Goal: Obtain resource: Obtain resource

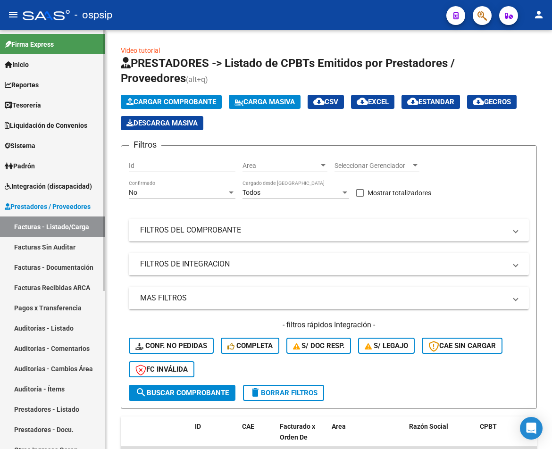
click at [70, 187] on span "Integración (discapacidad)" at bounding box center [48, 186] width 87 height 10
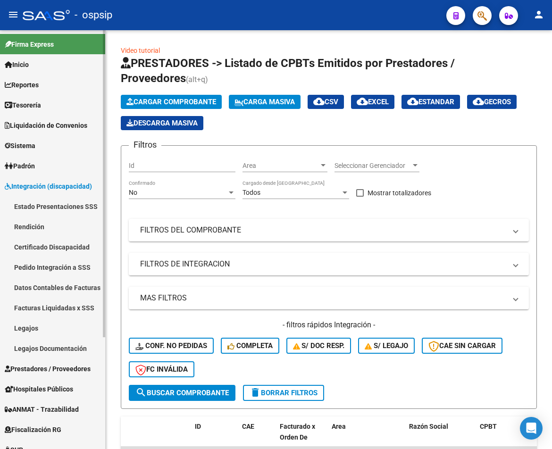
click at [73, 310] on link "Facturas Liquidadas x SSS" at bounding box center [52, 308] width 105 height 20
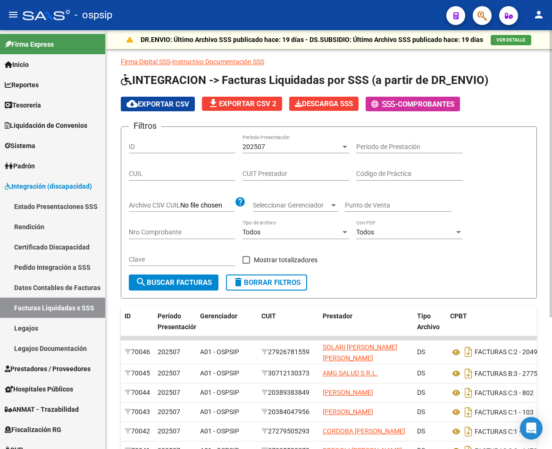
click at [305, 168] on div "CUIT Prestador" at bounding box center [295, 171] width 107 height 19
paste input "27-24459456-0"
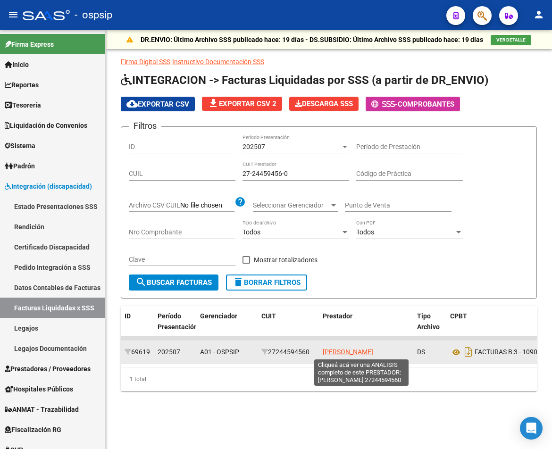
click at [351, 349] on span "[PERSON_NAME]" at bounding box center [348, 352] width 50 height 8
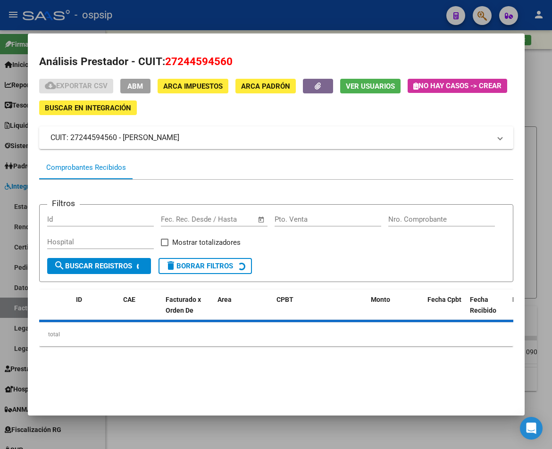
click at [321, 94] on div "cloud_download Exportar CSV ABM ARCA Impuestos ARCA Padrón Ver Usuarios No hay …" at bounding box center [276, 97] width 474 height 36
click at [319, 87] on icon "button" at bounding box center [318, 86] width 6 height 7
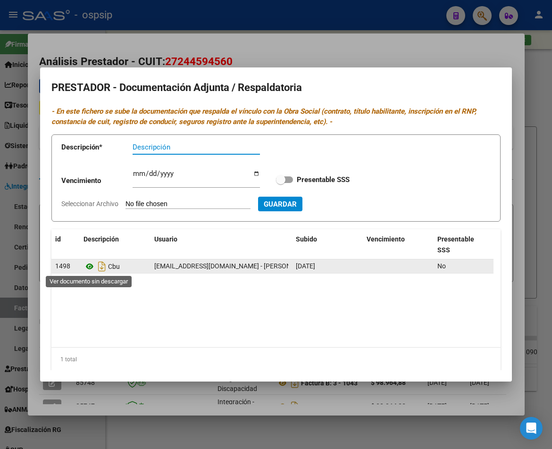
click at [84, 267] on icon at bounding box center [89, 266] width 12 height 11
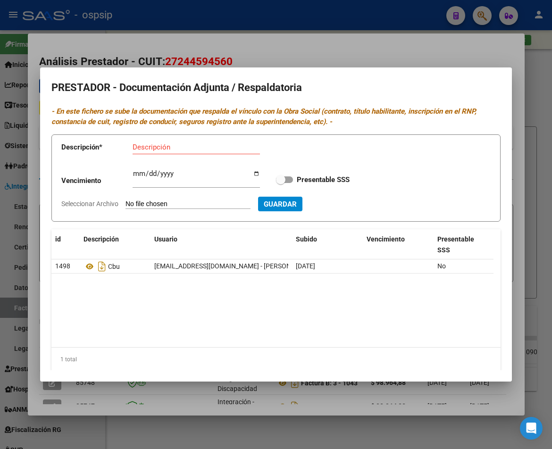
click at [393, 437] on div at bounding box center [276, 224] width 552 height 449
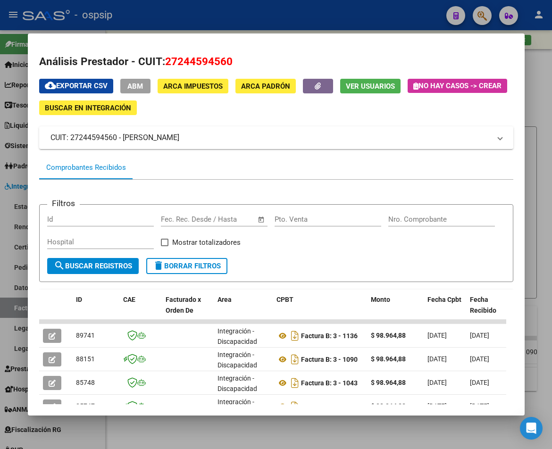
click at [395, 427] on div at bounding box center [276, 224] width 552 height 449
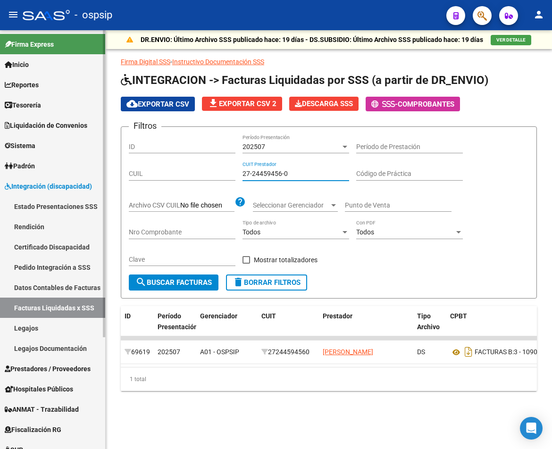
drag, startPoint x: 313, startPoint y: 172, endPoint x: 81, endPoint y: 170, distance: 232.6
click at [83, 168] on mat-sidenav-container "Firma Express Inicio Calendario SSS Instructivos Contacto OS Reportes Tablero d…" at bounding box center [276, 239] width 552 height 419
paste input "3-26318991-4"
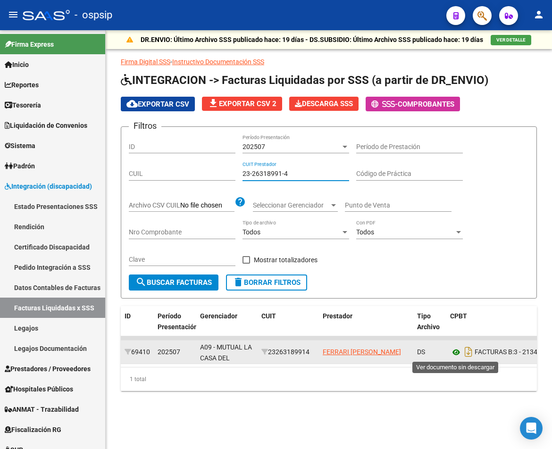
type input "23-26318991-4"
click at [455, 353] on icon at bounding box center [456, 352] width 12 height 11
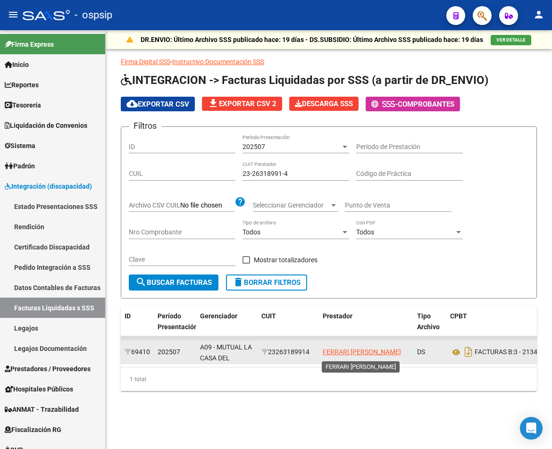
click at [359, 347] on app-link-go-to "FERRARI [PERSON_NAME]" at bounding box center [362, 352] width 78 height 11
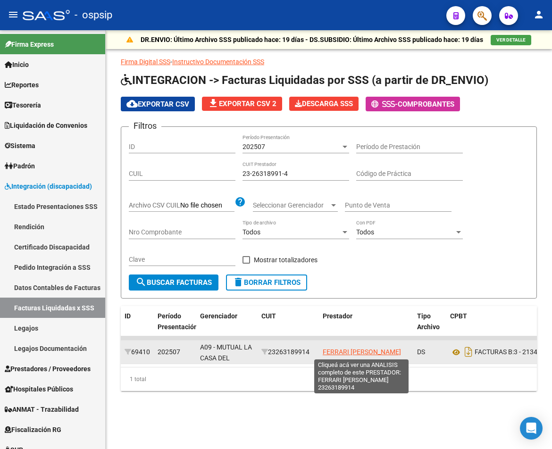
click at [358, 352] on span "FERRARI [PERSON_NAME]" at bounding box center [362, 352] width 78 height 8
type textarea "23263189914"
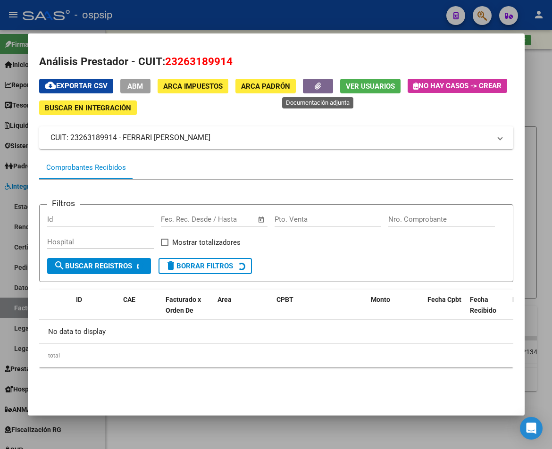
click at [315, 88] on icon "button" at bounding box center [318, 86] width 6 height 7
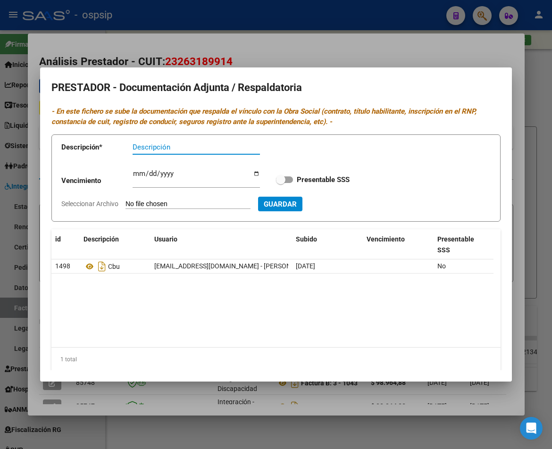
click at [209, 414] on div at bounding box center [276, 224] width 552 height 449
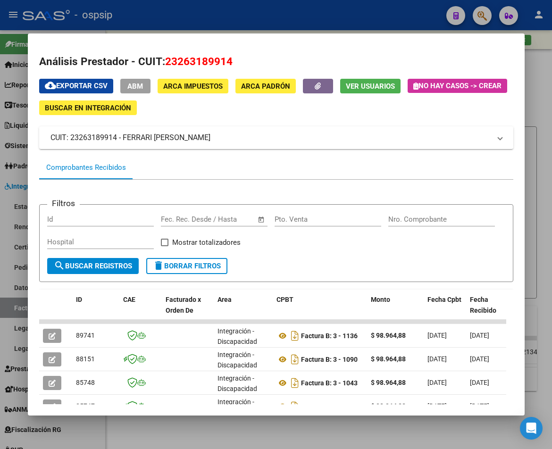
click at [230, 445] on div at bounding box center [276, 224] width 552 height 449
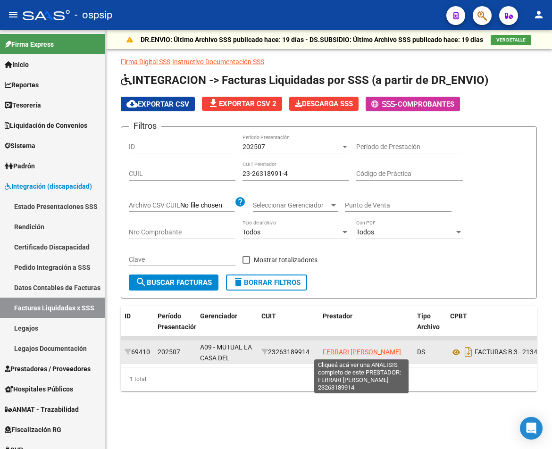
click at [365, 347] on app-link-go-to "FERRARI [PERSON_NAME]" at bounding box center [362, 352] width 78 height 11
click at [366, 349] on span "FERRARI [PERSON_NAME]" at bounding box center [362, 352] width 78 height 8
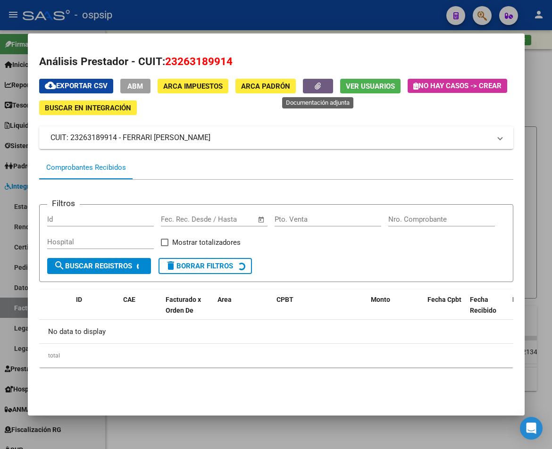
click at [311, 87] on button "button" at bounding box center [318, 86] width 30 height 15
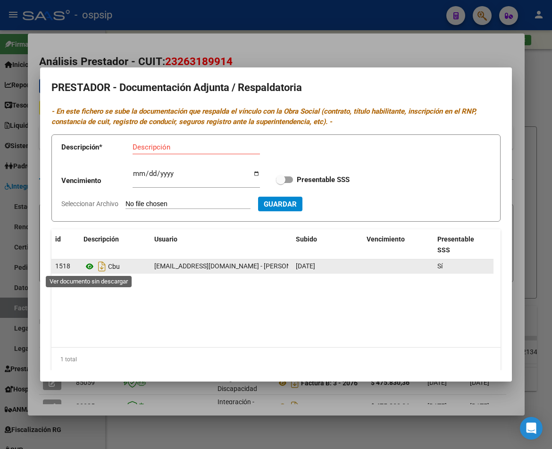
click at [85, 267] on icon at bounding box center [89, 266] width 12 height 11
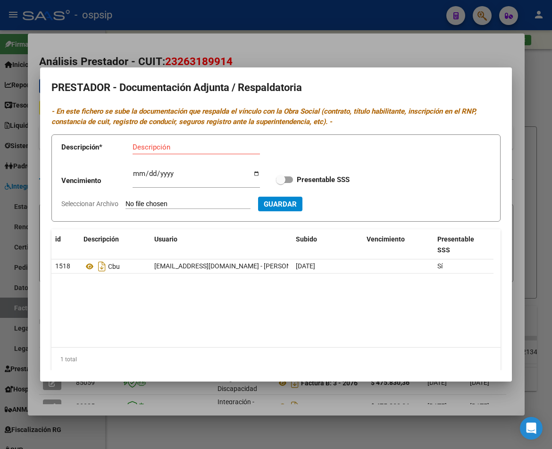
click at [201, 429] on div at bounding box center [276, 224] width 552 height 449
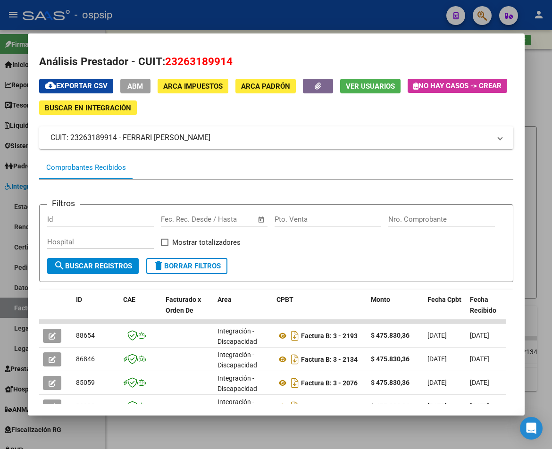
click at [203, 438] on div at bounding box center [276, 224] width 552 height 449
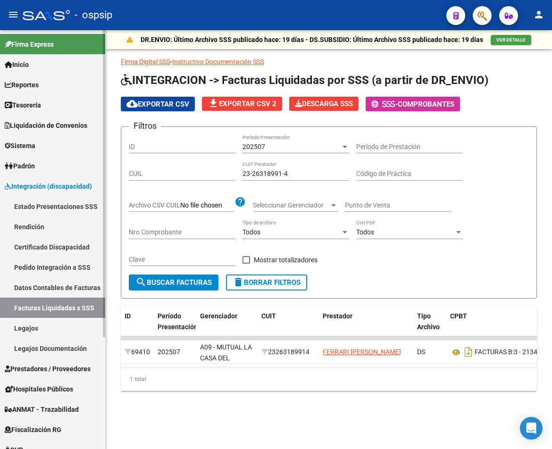
drag, startPoint x: 305, startPoint y: 172, endPoint x: 99, endPoint y: 146, distance: 207.8
click at [104, 147] on mat-sidenav-container "Firma Express Inicio Calendario SSS Instructivos Contacto OS Reportes Tablero d…" at bounding box center [276, 239] width 552 height 419
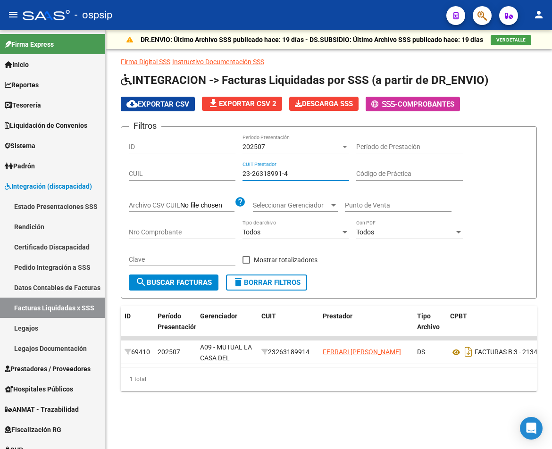
paste input "7-39687018-0"
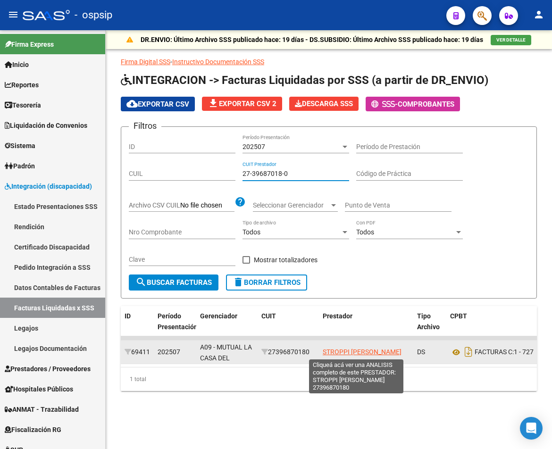
type input "27-39687018-0"
click at [363, 350] on span "STROPPI [PERSON_NAME]" at bounding box center [362, 352] width 79 height 8
type textarea "27396870180"
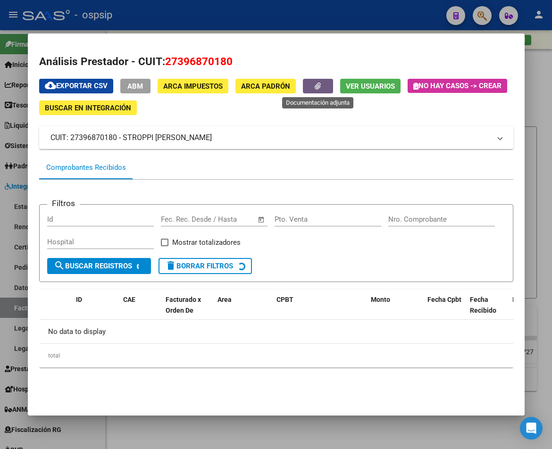
click at [315, 89] on button "button" at bounding box center [318, 86] width 30 height 15
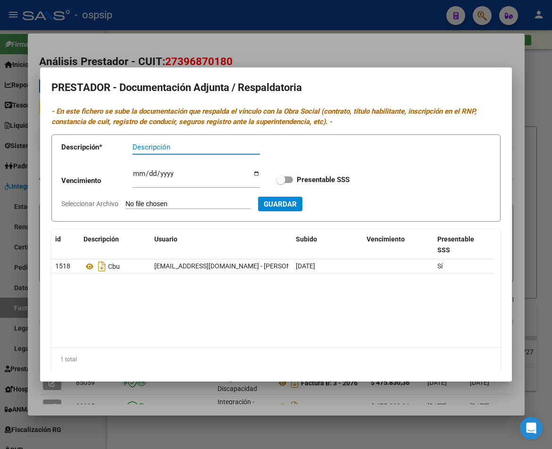
click at [255, 402] on div at bounding box center [276, 224] width 552 height 449
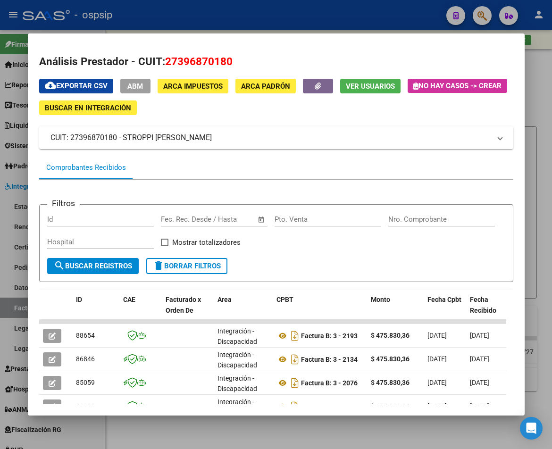
click at [281, 428] on div at bounding box center [276, 224] width 552 height 449
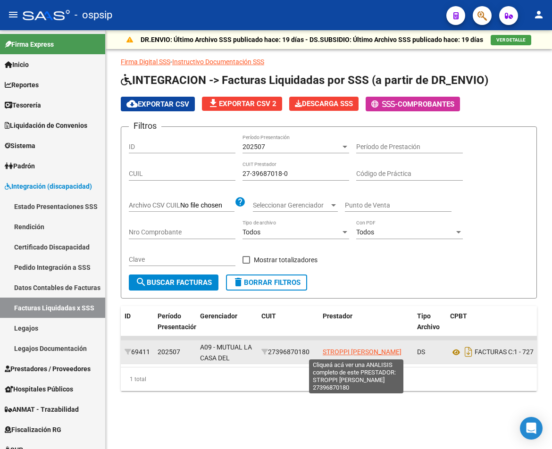
click at [358, 351] on span "STROPPI [PERSON_NAME]" at bounding box center [362, 352] width 79 height 8
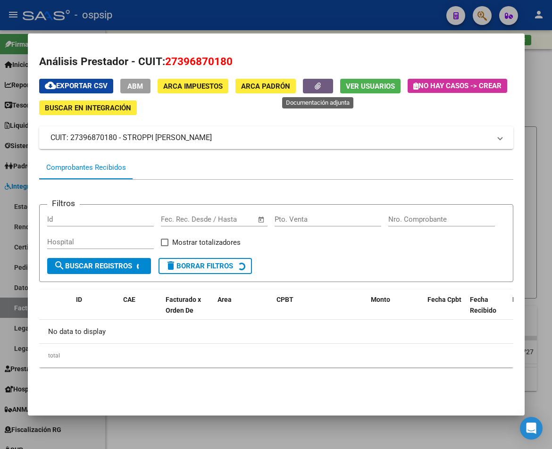
click at [310, 84] on button "button" at bounding box center [318, 86] width 30 height 15
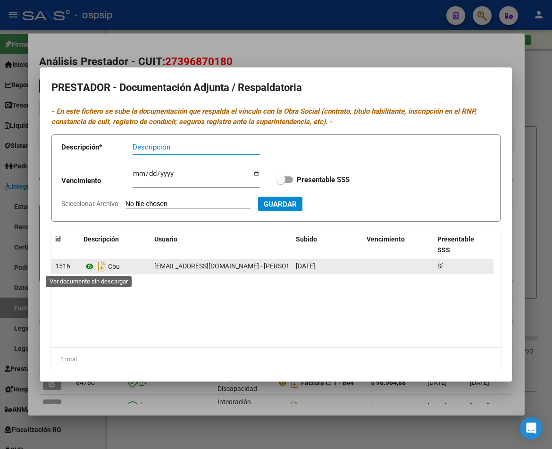
click at [88, 271] on icon at bounding box center [89, 266] width 12 height 11
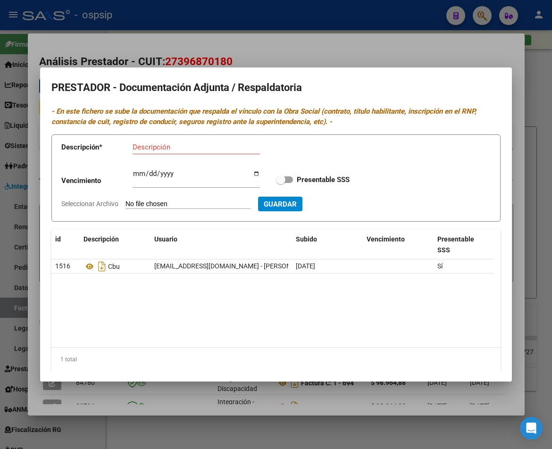
drag, startPoint x: 259, startPoint y: 394, endPoint x: 274, endPoint y: 413, distance: 24.2
click at [260, 395] on div at bounding box center [276, 224] width 552 height 449
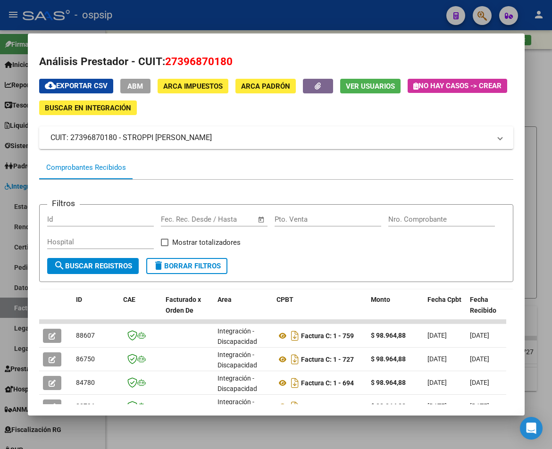
click at [275, 425] on div at bounding box center [276, 224] width 552 height 449
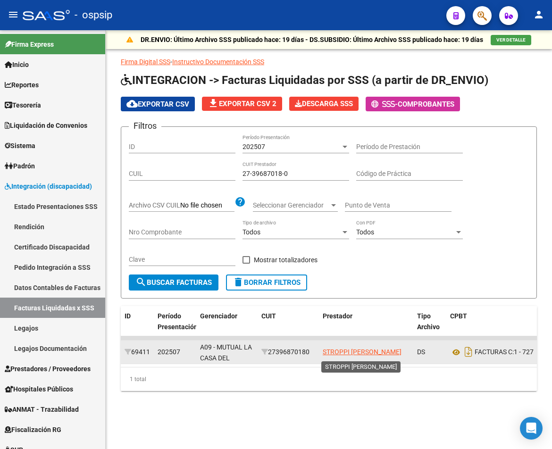
click at [342, 347] on app-link-go-to "STROPPI [PERSON_NAME]" at bounding box center [362, 352] width 79 height 11
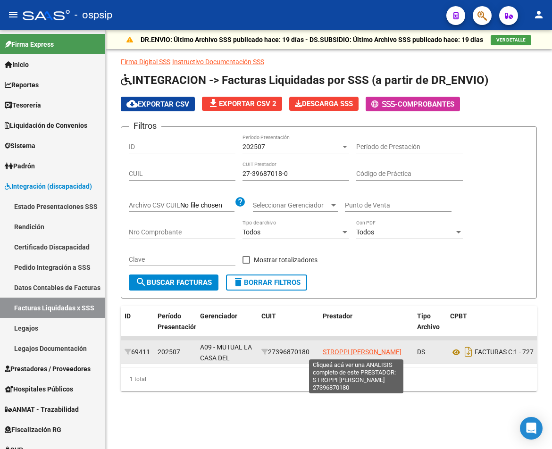
click at [343, 354] on span "STROPPI [PERSON_NAME]" at bounding box center [362, 352] width 79 height 8
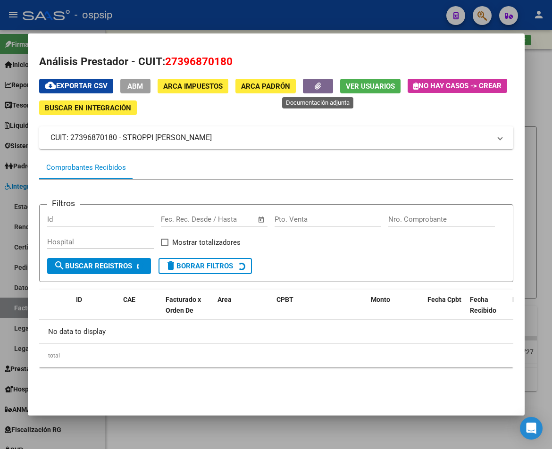
click at [316, 83] on button "button" at bounding box center [318, 86] width 30 height 15
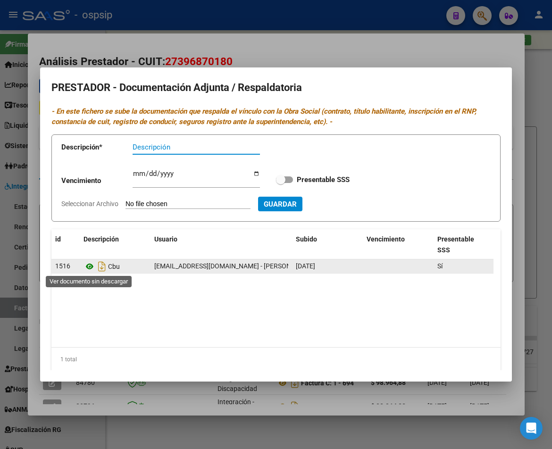
click at [87, 269] on icon at bounding box center [89, 266] width 12 height 11
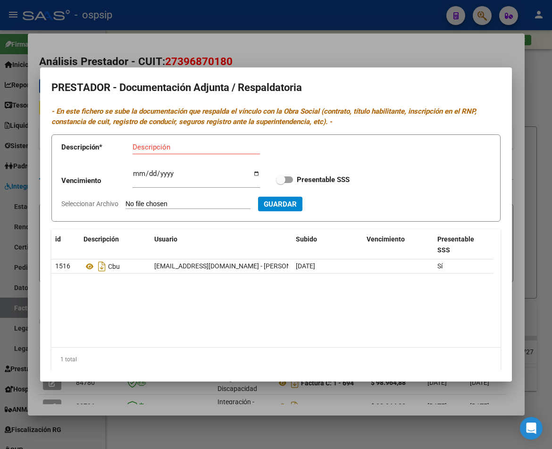
click at [250, 431] on div at bounding box center [276, 224] width 552 height 449
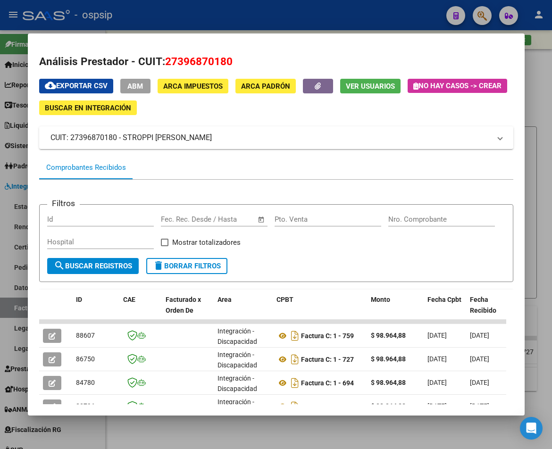
click at [254, 429] on div at bounding box center [276, 224] width 552 height 449
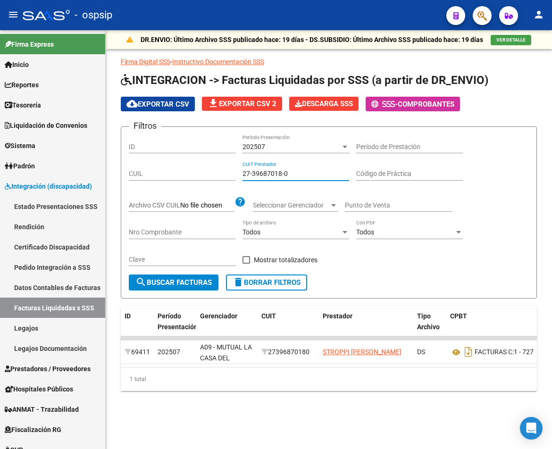
drag, startPoint x: 307, startPoint y: 171, endPoint x: 171, endPoint y: 165, distance: 136.0
click at [171, 165] on div "Filtros ID 202507 Período Presentación Período de Prestación CUIL 27-39687018-0…" at bounding box center [329, 204] width 400 height 140
paste input "40019849-2"
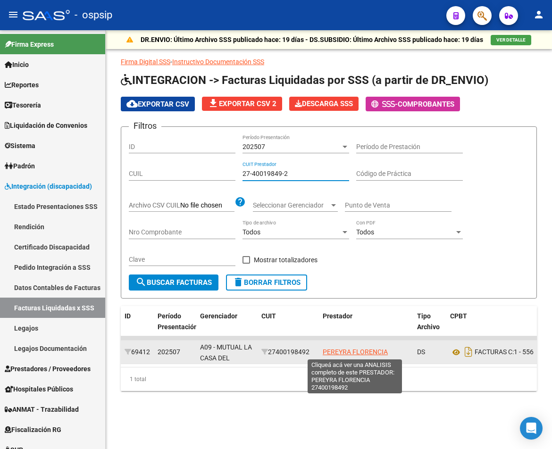
type input "27-40019849-2"
click at [346, 355] on span "PEREYRA FLORENCIA" at bounding box center [355, 352] width 65 height 8
type textarea "27400198492"
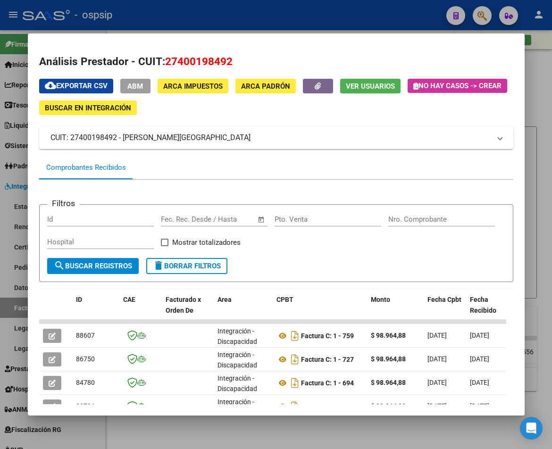
click at [537, 254] on div at bounding box center [276, 224] width 552 height 449
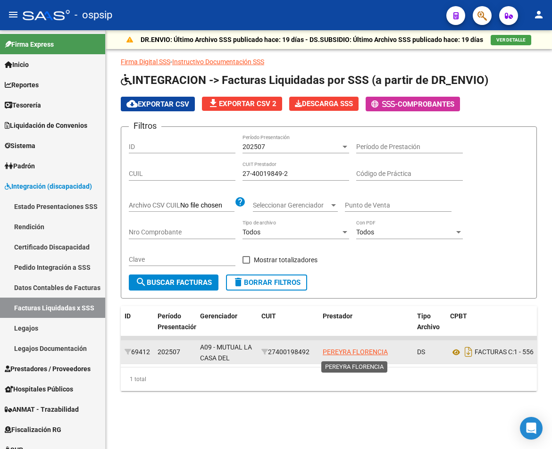
click at [364, 357] on app-link-go-to "PEREYRA FLORENCIA" at bounding box center [355, 352] width 65 height 11
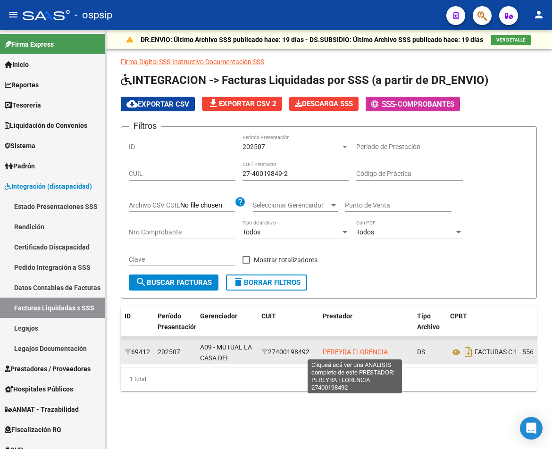
click at [366, 353] on span "PEREYRA FLORENCIA" at bounding box center [355, 352] width 65 height 8
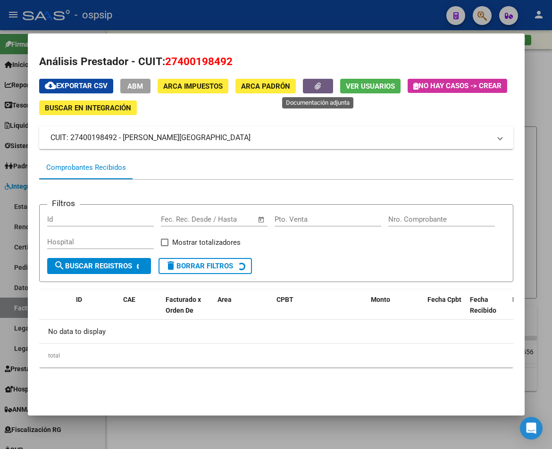
click at [313, 85] on button "button" at bounding box center [318, 86] width 30 height 15
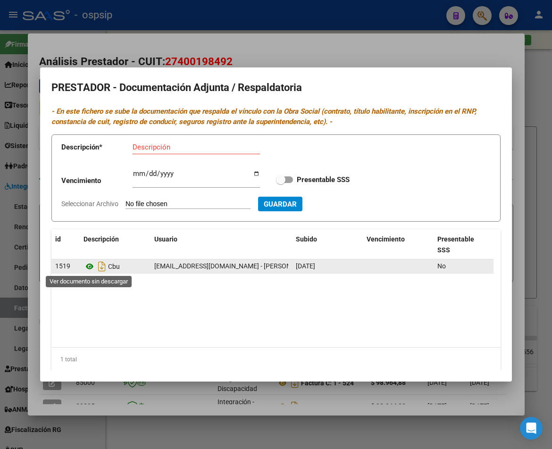
click at [92, 267] on icon at bounding box center [89, 266] width 12 height 11
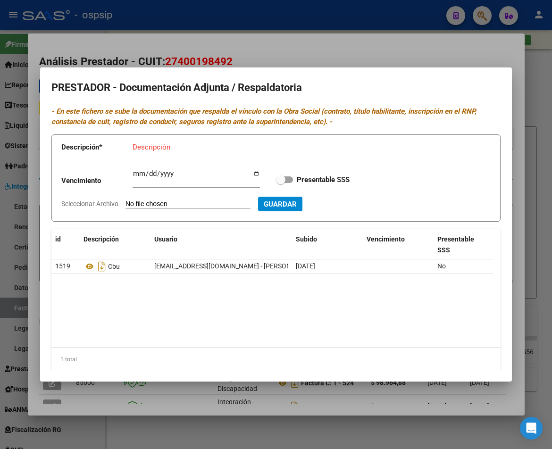
click at [386, 34] on div at bounding box center [276, 224] width 552 height 449
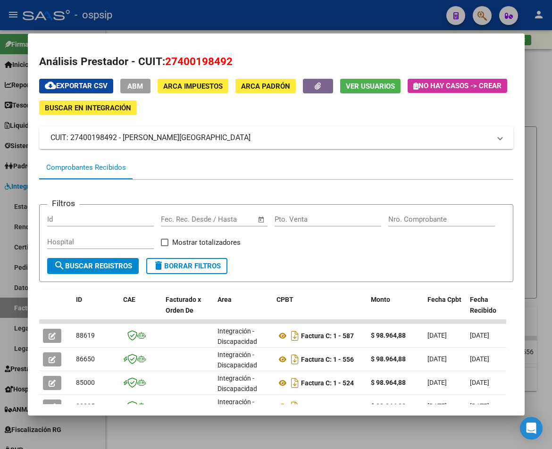
click at [536, 170] on div at bounding box center [276, 224] width 552 height 449
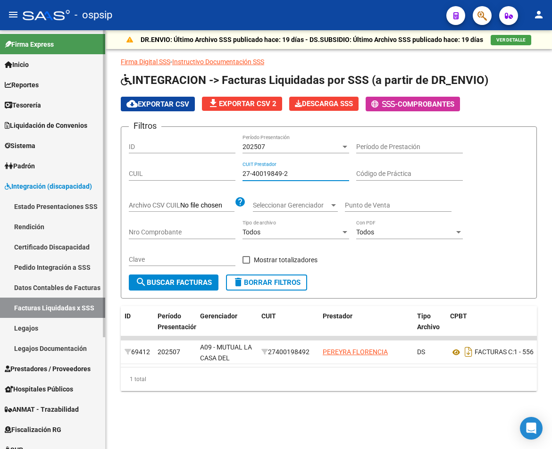
drag, startPoint x: 308, startPoint y: 172, endPoint x: 85, endPoint y: 164, distance: 222.8
click at [86, 164] on mat-sidenav-container "Firma Express Inicio Calendario SSS Instructivos Contacto OS Reportes Tablero d…" at bounding box center [276, 239] width 552 height 419
click at [298, 175] on input "27-40019849-2" at bounding box center [295, 174] width 107 height 8
drag, startPoint x: 303, startPoint y: 173, endPoint x: 175, endPoint y: 156, distance: 129.0
click at [175, 156] on div "Filtros ID 202507 Período Presentación Período de Prestación CUIL 27-40019849-2…" at bounding box center [329, 204] width 400 height 140
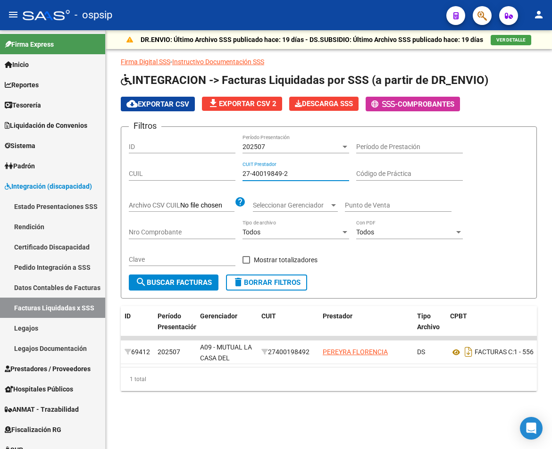
paste input "39714008-9"
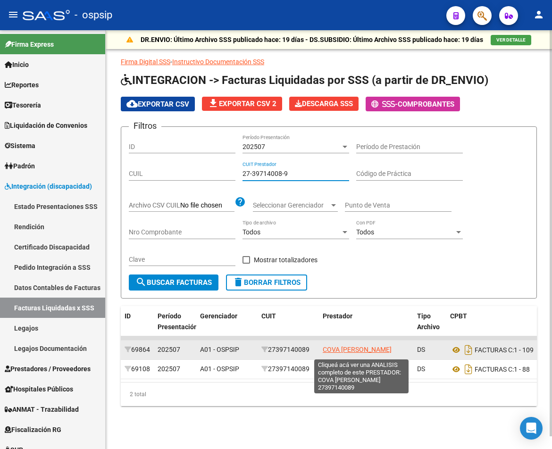
type input "27-39714008-9"
click at [343, 353] on span "COVA [PERSON_NAME]" at bounding box center [357, 350] width 69 height 8
type textarea "27397140089"
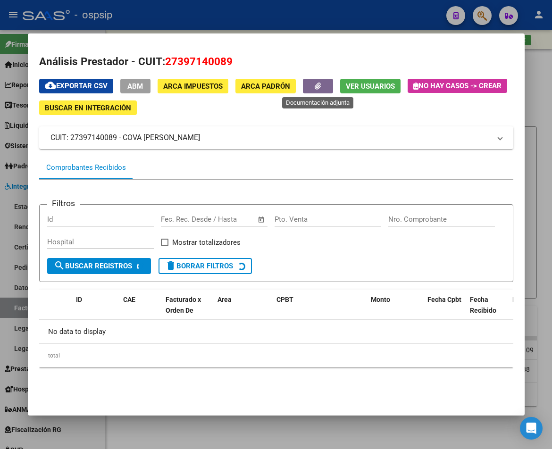
click at [325, 83] on button "button" at bounding box center [318, 86] width 30 height 15
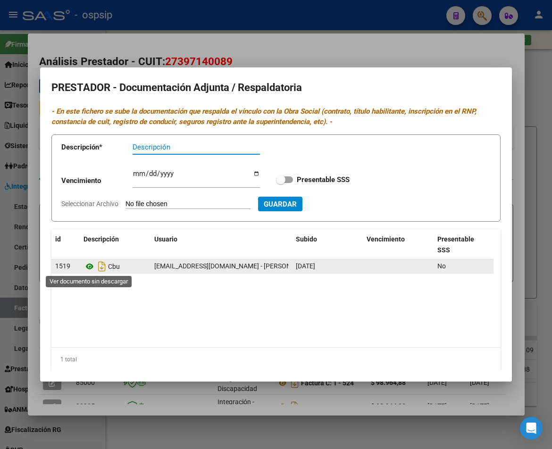
click at [88, 267] on icon at bounding box center [89, 266] width 12 height 11
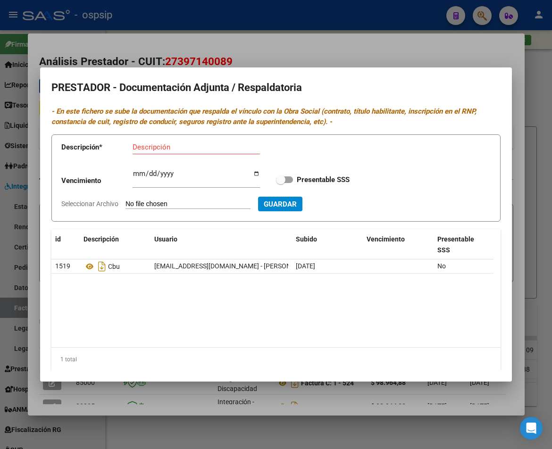
click at [332, 390] on div at bounding box center [276, 224] width 552 height 449
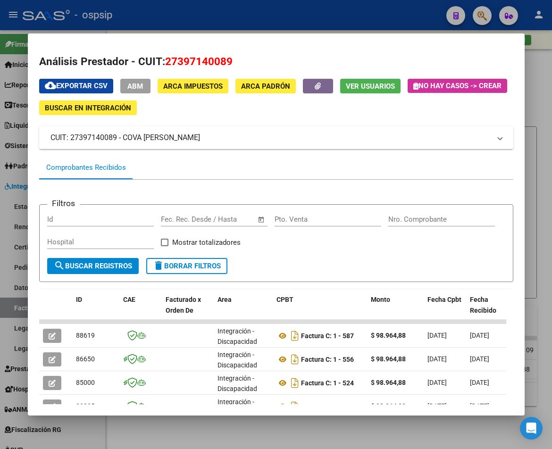
click at [332, 436] on div at bounding box center [276, 224] width 552 height 449
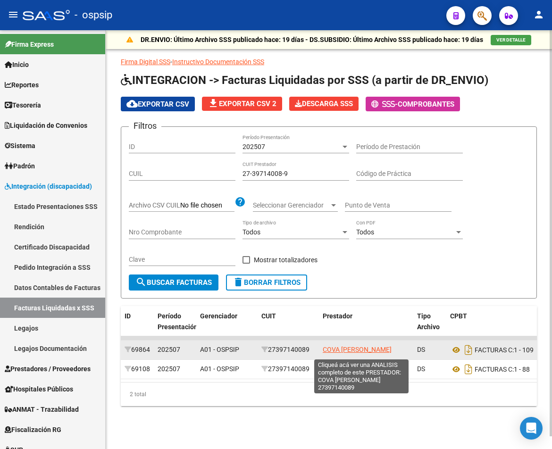
click at [350, 349] on span "COVA [PERSON_NAME]" at bounding box center [357, 350] width 69 height 8
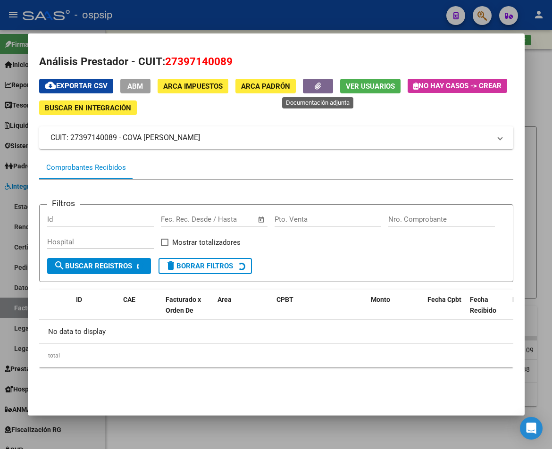
click at [314, 91] on button "button" at bounding box center [318, 86] width 30 height 15
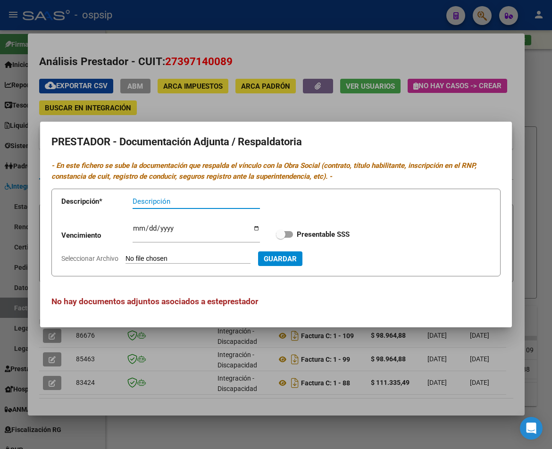
click at [345, 382] on div at bounding box center [276, 224] width 552 height 449
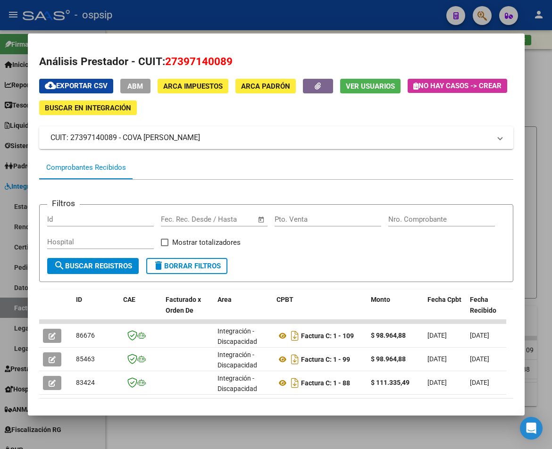
click at [353, 435] on div at bounding box center [276, 224] width 552 height 449
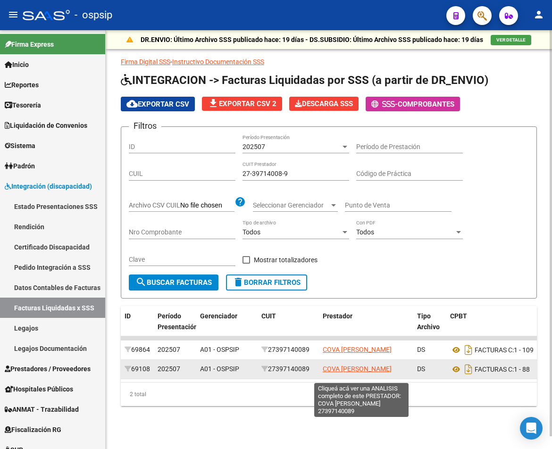
click at [341, 373] on span "COVA [PERSON_NAME]" at bounding box center [357, 369] width 69 height 8
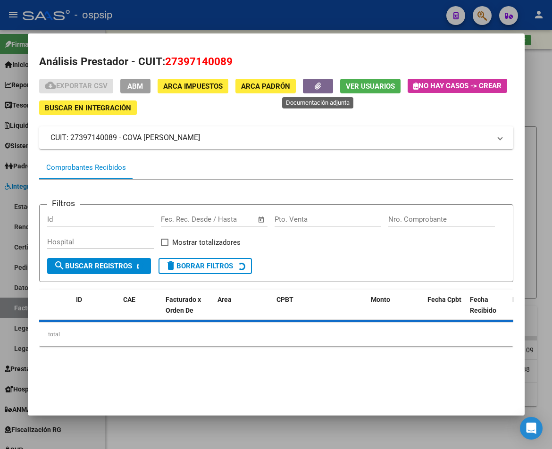
click at [312, 86] on button "button" at bounding box center [318, 86] width 30 height 15
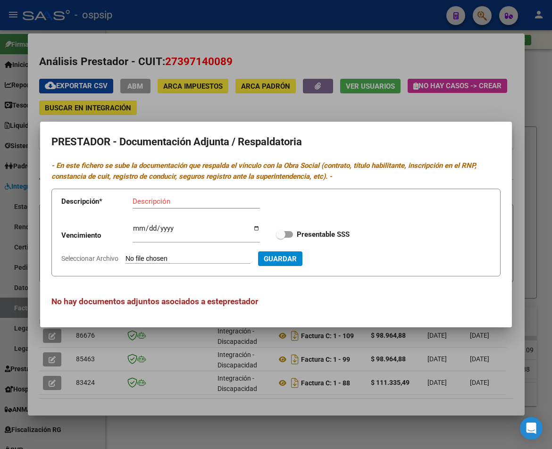
drag, startPoint x: 225, startPoint y: 361, endPoint x: 254, endPoint y: 409, distance: 55.9
click at [228, 364] on div at bounding box center [276, 224] width 552 height 449
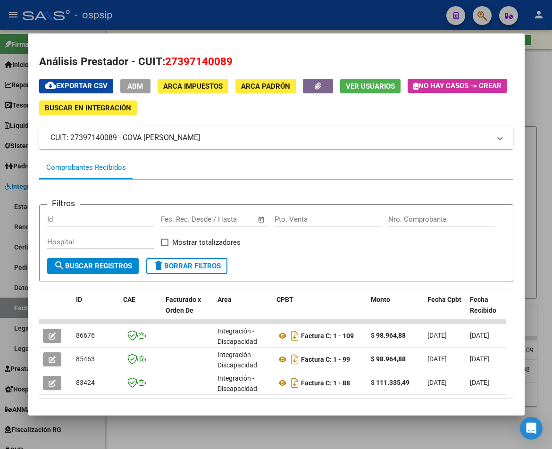
click at [259, 429] on div at bounding box center [276, 224] width 552 height 449
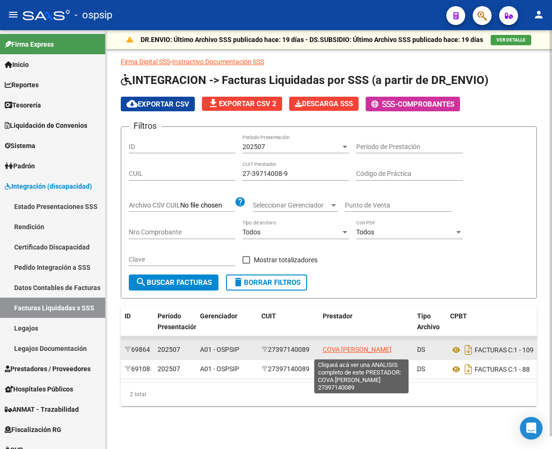
click at [328, 349] on span "COVA [PERSON_NAME]" at bounding box center [357, 350] width 69 height 8
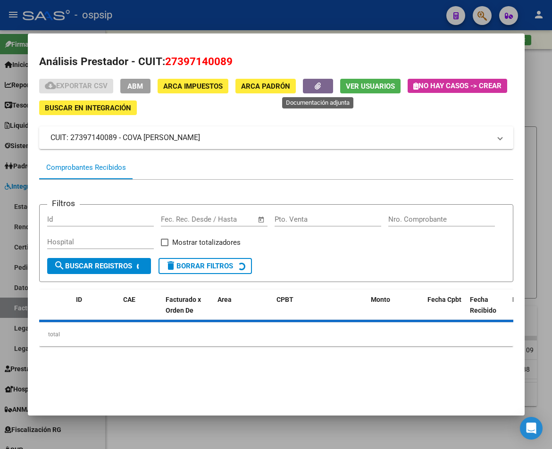
click at [325, 84] on button "button" at bounding box center [318, 86] width 30 height 15
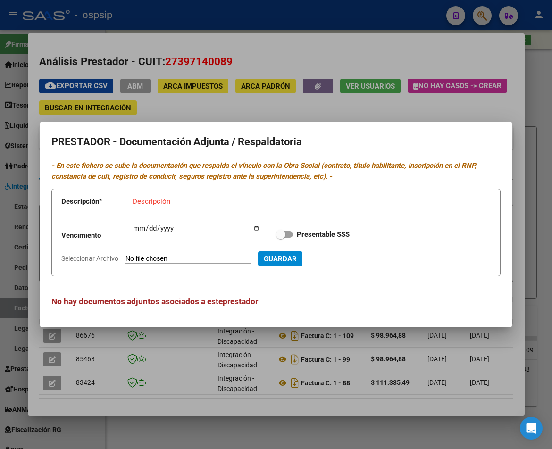
click at [252, 112] on div at bounding box center [276, 224] width 552 height 449
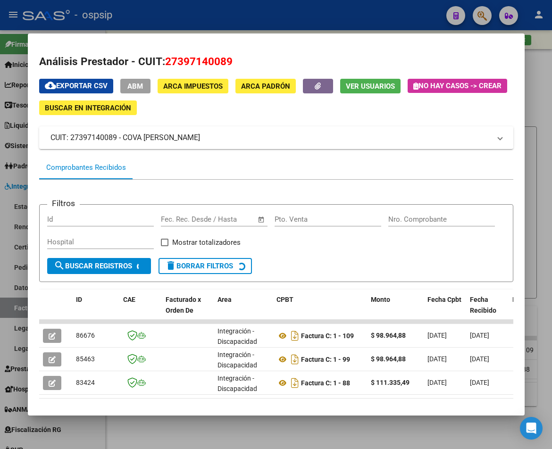
drag, startPoint x: 348, startPoint y: 371, endPoint x: 348, endPoint y: 413, distance: 42.0
click at [348, 371] on datatable-scroller "86676 Integración - Discapacidad Factura C: 1 - 109 $ 98.964,88 [DATE] [DATE] […" at bounding box center [276, 357] width 474 height 75
click at [348, 424] on div at bounding box center [276, 224] width 552 height 449
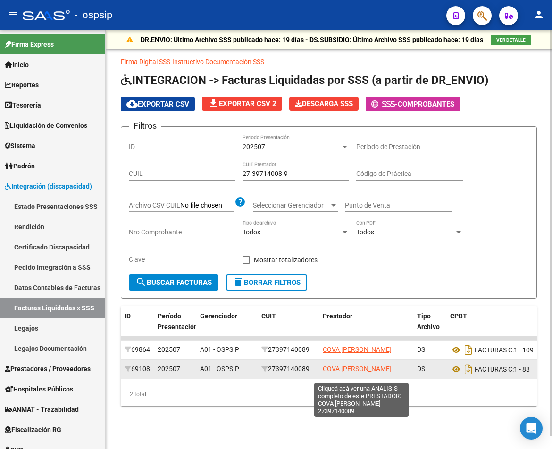
click at [368, 373] on span "COVA [PERSON_NAME]" at bounding box center [357, 369] width 69 height 8
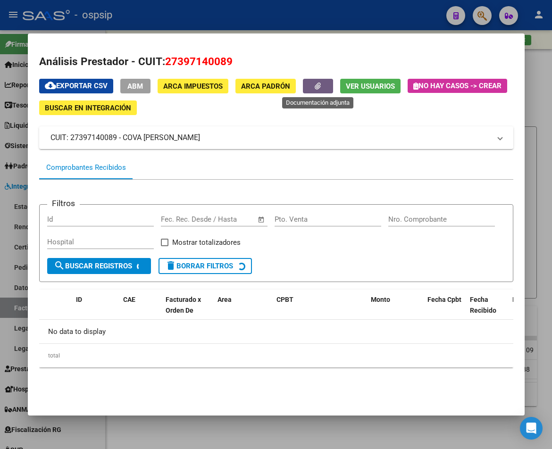
click at [317, 79] on button "button" at bounding box center [318, 86] width 30 height 15
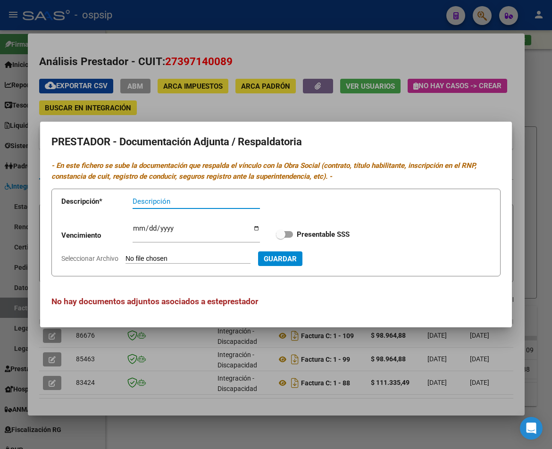
click at [278, 357] on div at bounding box center [276, 224] width 552 height 449
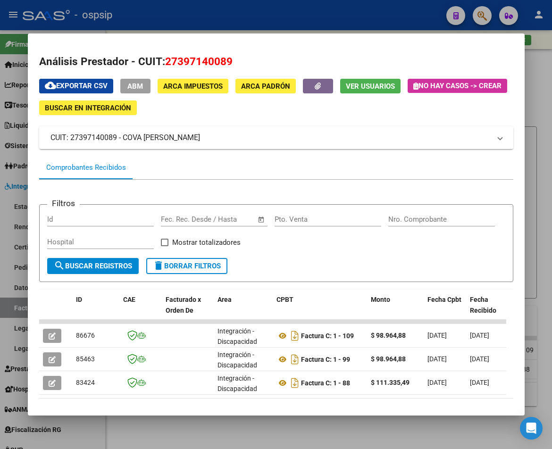
click at [293, 427] on div at bounding box center [276, 224] width 552 height 449
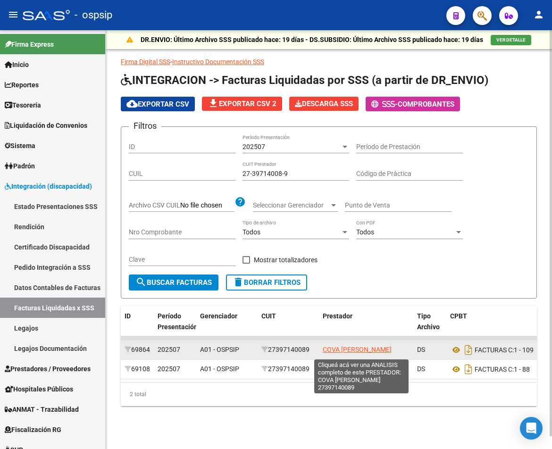
click at [342, 350] on span "COVA [PERSON_NAME]" at bounding box center [357, 350] width 69 height 8
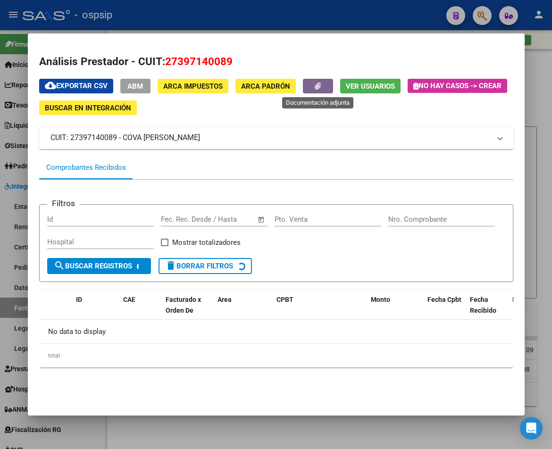
click at [324, 79] on button "button" at bounding box center [318, 86] width 30 height 15
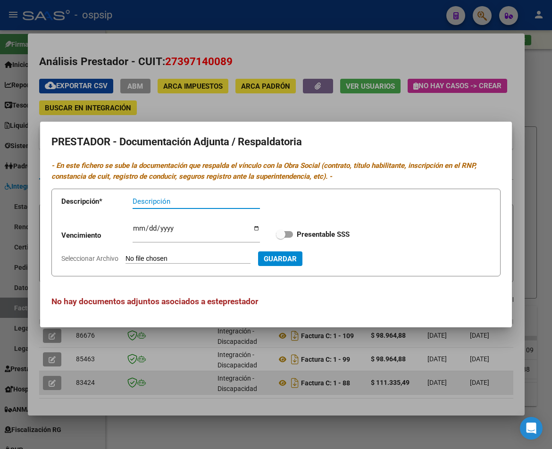
click at [313, 393] on div at bounding box center [276, 224] width 552 height 449
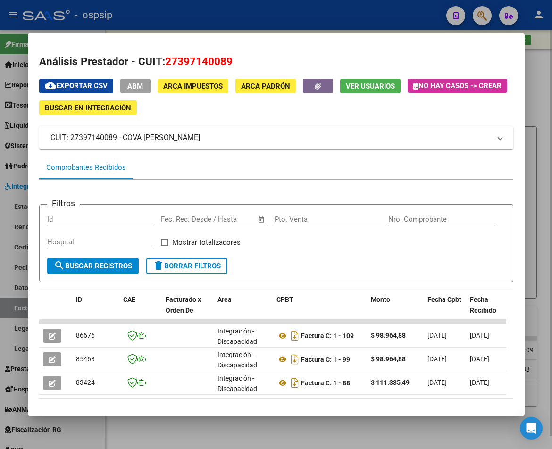
drag, startPoint x: 324, startPoint y: 427, endPoint x: 310, endPoint y: 217, distance: 210.4
click at [324, 427] on div at bounding box center [276, 224] width 552 height 449
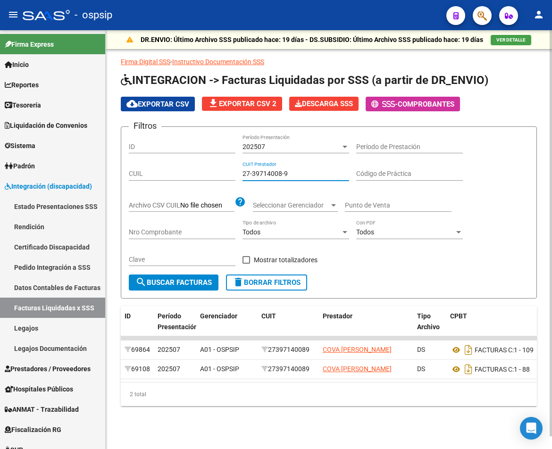
drag, startPoint x: 224, startPoint y: 166, endPoint x: 192, endPoint y: 159, distance: 32.5
click at [196, 161] on div "Filtros ID 202507 Período Presentación Período de Prestación CUIL 27-39714008-9…" at bounding box center [329, 204] width 400 height 140
paste input "93854802-7"
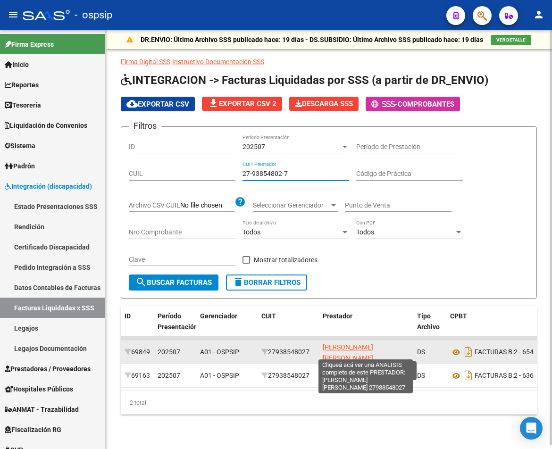
type input "27-93854802-7"
click at [373, 353] on span "[PERSON_NAME] [PERSON_NAME]" at bounding box center [348, 352] width 50 height 18
type textarea "27938548027"
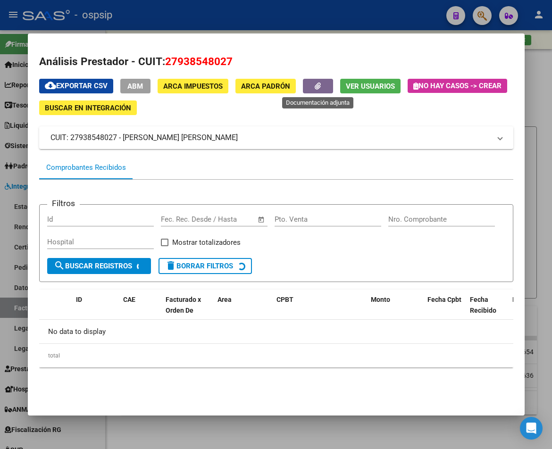
click at [317, 91] on button "button" at bounding box center [318, 86] width 30 height 15
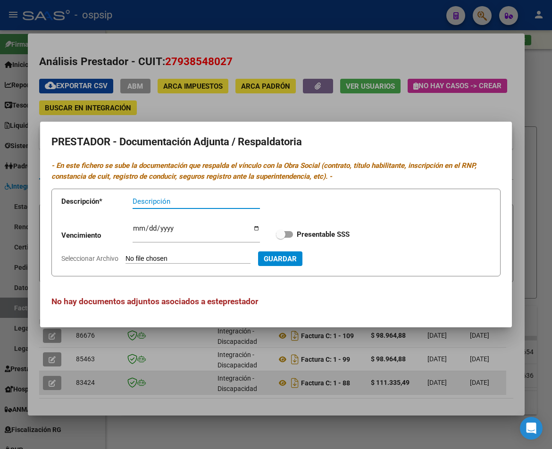
click at [213, 372] on div at bounding box center [276, 224] width 552 height 449
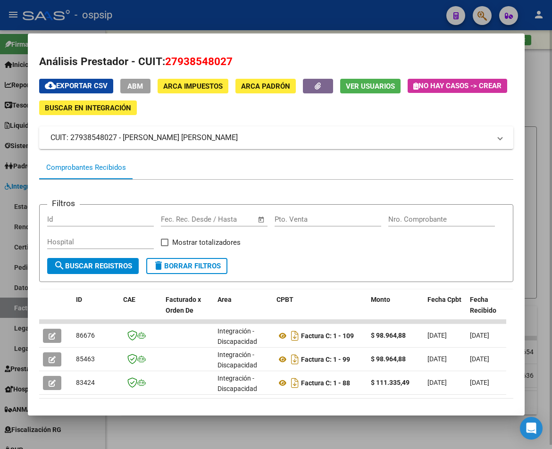
click at [264, 434] on div at bounding box center [276, 224] width 552 height 449
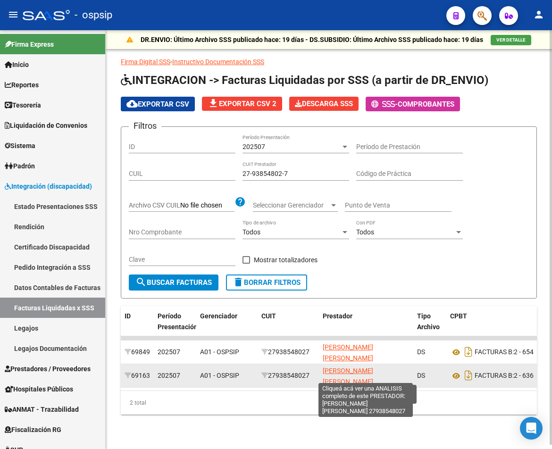
click at [343, 378] on span "[PERSON_NAME] [PERSON_NAME]" at bounding box center [348, 376] width 50 height 18
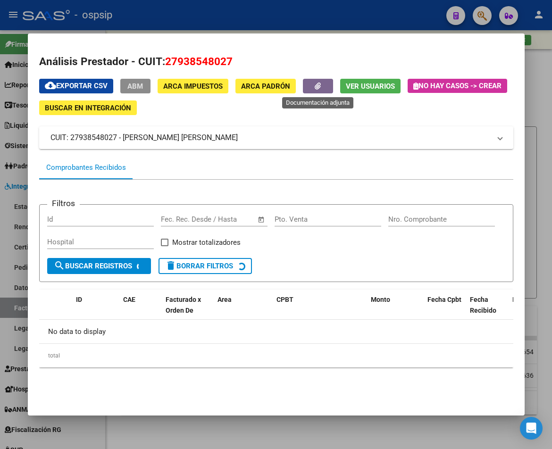
click at [312, 89] on button "button" at bounding box center [318, 86] width 30 height 15
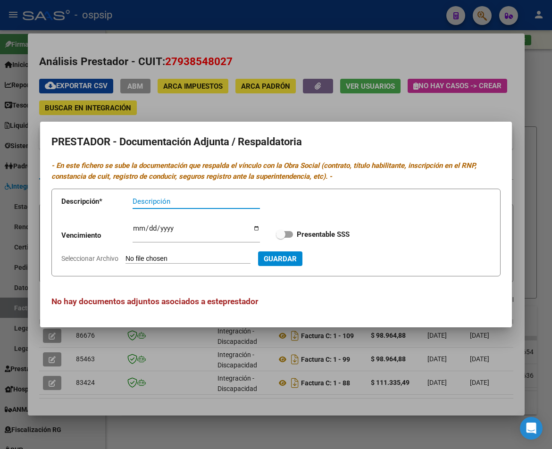
click at [242, 382] on div at bounding box center [276, 224] width 552 height 449
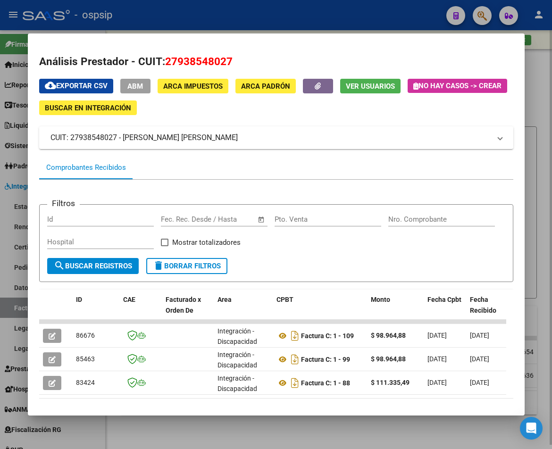
drag, startPoint x: 297, startPoint y: 422, endPoint x: 302, endPoint y: 424, distance: 5.1
click at [299, 423] on div at bounding box center [276, 224] width 552 height 449
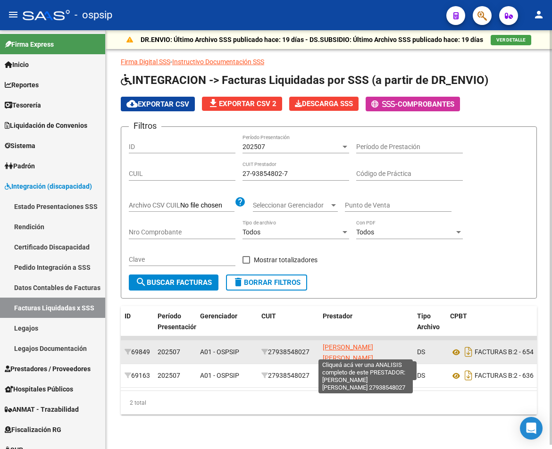
click at [359, 348] on span "[PERSON_NAME] [PERSON_NAME]" at bounding box center [348, 352] width 50 height 18
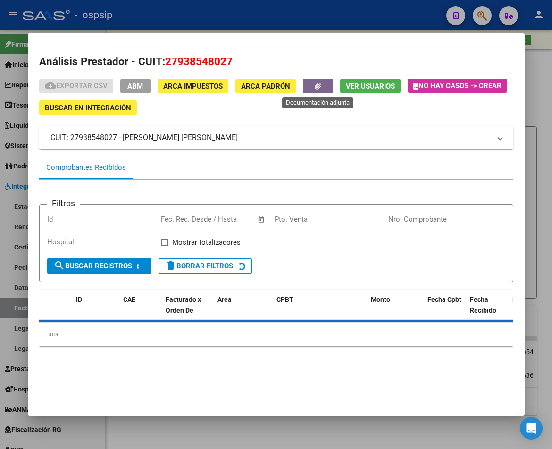
click at [323, 87] on button "button" at bounding box center [318, 86] width 30 height 15
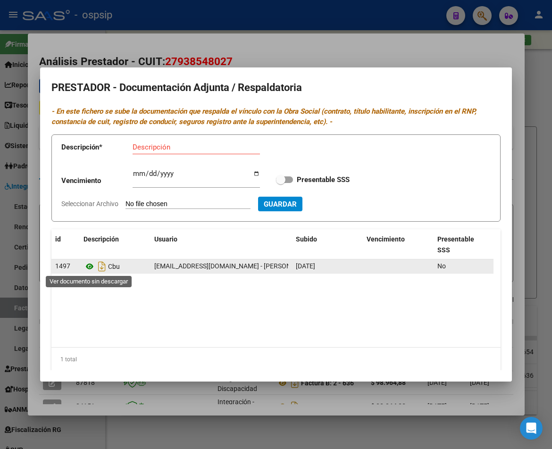
click at [83, 264] on icon at bounding box center [89, 266] width 12 height 11
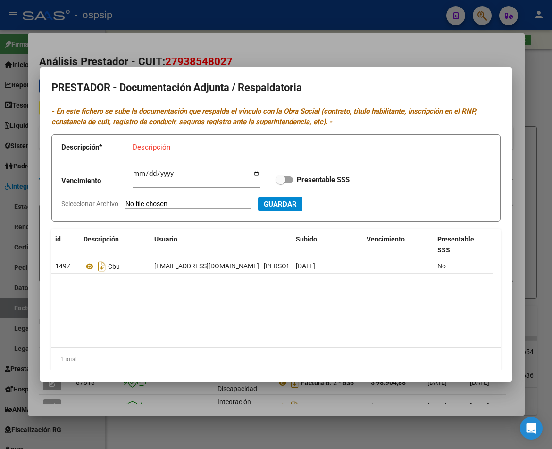
click at [541, 122] on div at bounding box center [276, 224] width 552 height 449
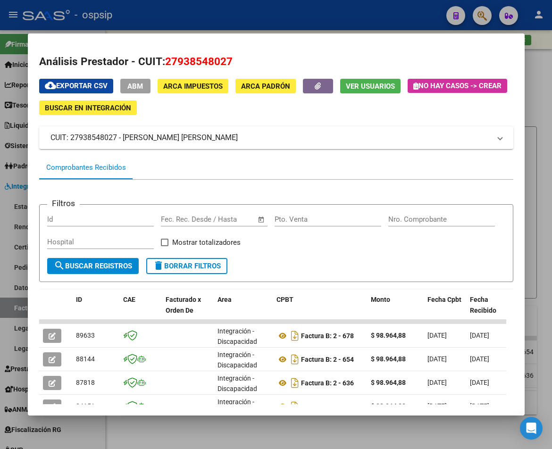
click at [537, 176] on div at bounding box center [276, 224] width 552 height 449
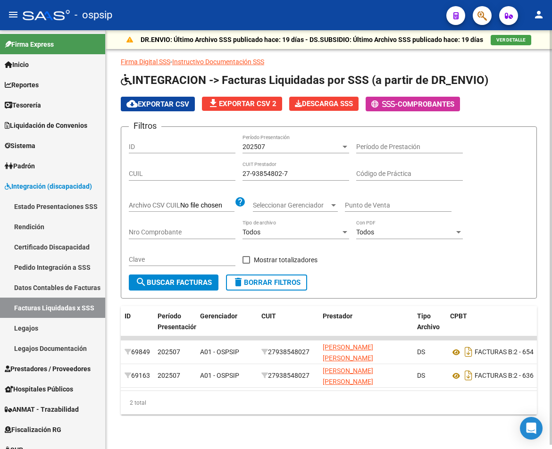
drag, startPoint x: 293, startPoint y: 168, endPoint x: 219, endPoint y: 172, distance: 74.2
click at [249, 172] on div "27-93854802-7 CUIT Prestador" at bounding box center [295, 171] width 107 height 19
paste input
drag, startPoint x: 299, startPoint y: 172, endPoint x: 144, endPoint y: 162, distance: 154.6
click at [146, 163] on div "Filtros ID 202507 Período Presentación Período de Prestación CUIL 27-93854802-7…" at bounding box center [329, 204] width 400 height 140
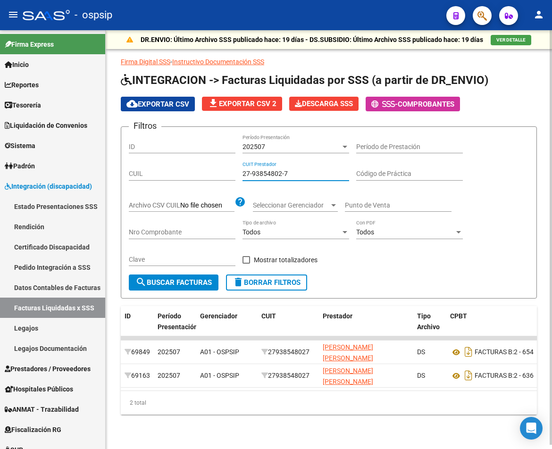
paste input "22433593-3"
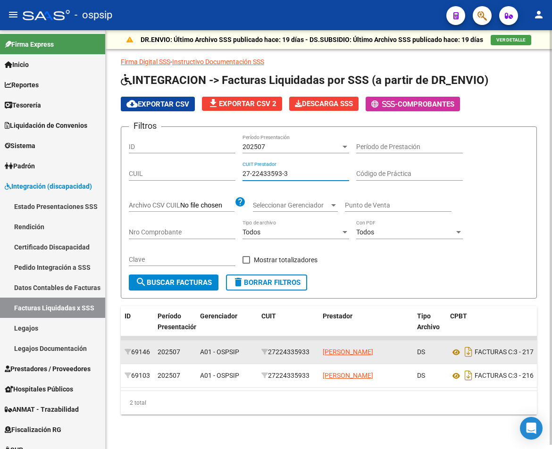
type input "27-22433593-3"
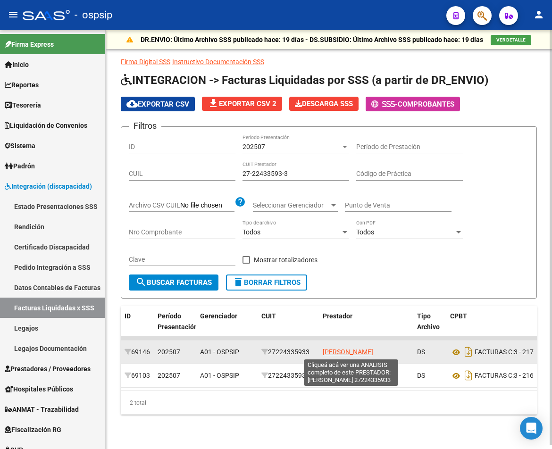
click at [346, 350] on span "[PERSON_NAME]" at bounding box center [348, 352] width 50 height 8
type textarea "27224335933"
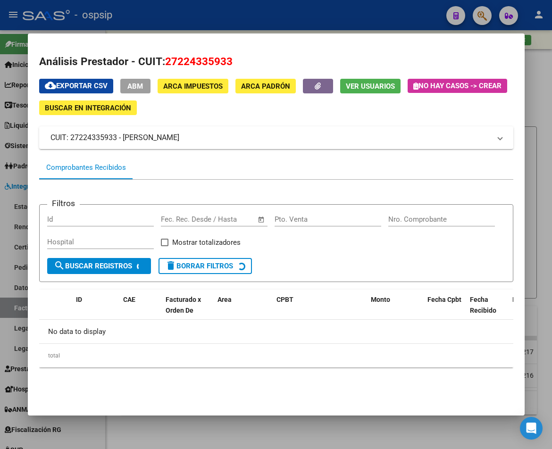
click at [318, 77] on div "Análisis Prestador - CUIT: 27224335933 cloud_download Exportar CSV ABM ARCA Imp…" at bounding box center [276, 220] width 474 height 332
click at [318, 86] on icon "button" at bounding box center [318, 86] width 6 height 7
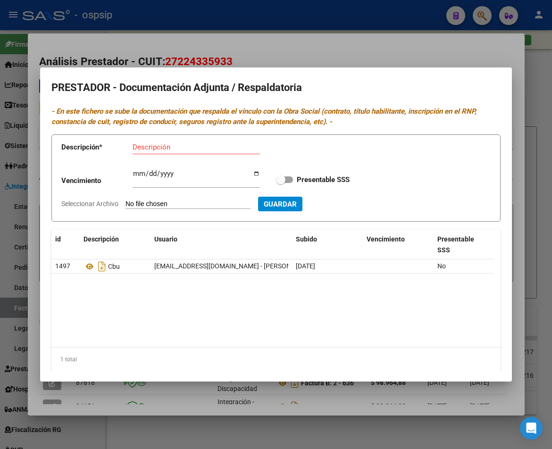
click at [334, 408] on div at bounding box center [276, 224] width 552 height 449
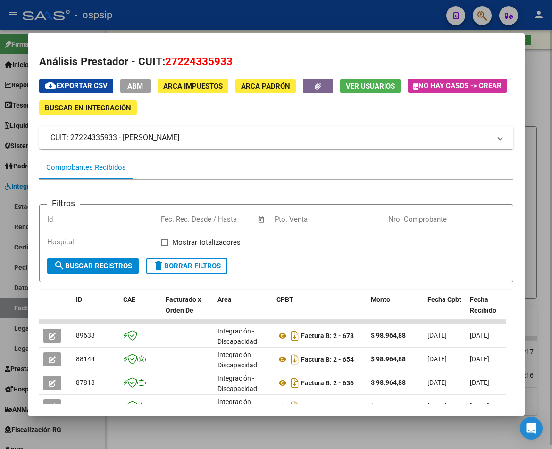
drag, startPoint x: 335, startPoint y: 428, endPoint x: 342, endPoint y: 417, distance: 13.8
click at [336, 429] on div at bounding box center [276, 224] width 552 height 449
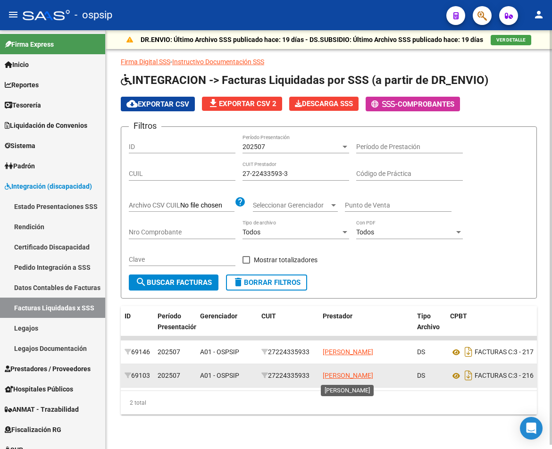
click at [350, 372] on span "[PERSON_NAME]" at bounding box center [348, 376] width 50 height 8
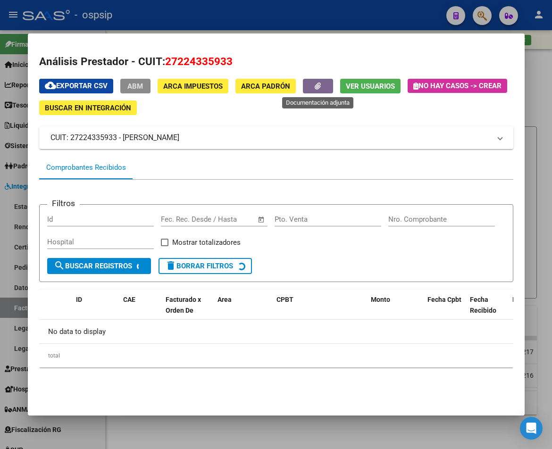
click at [319, 85] on icon "button" at bounding box center [318, 86] width 6 height 7
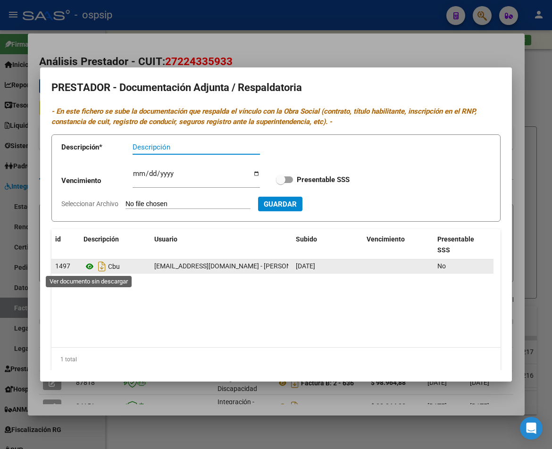
click at [90, 271] on icon at bounding box center [89, 266] width 12 height 11
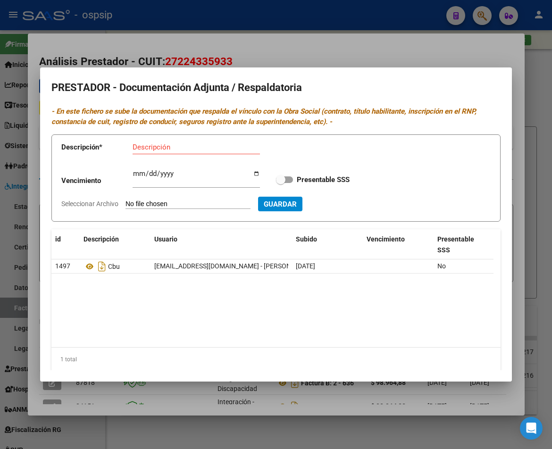
click at [531, 310] on div at bounding box center [276, 224] width 552 height 449
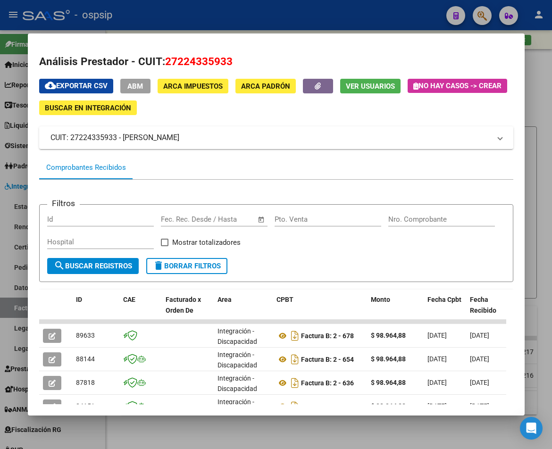
click at [531, 310] on div at bounding box center [276, 224] width 552 height 449
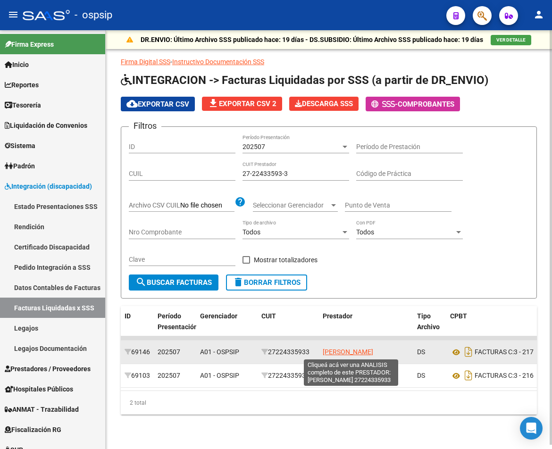
click at [331, 353] on span "[PERSON_NAME]" at bounding box center [348, 352] width 50 height 8
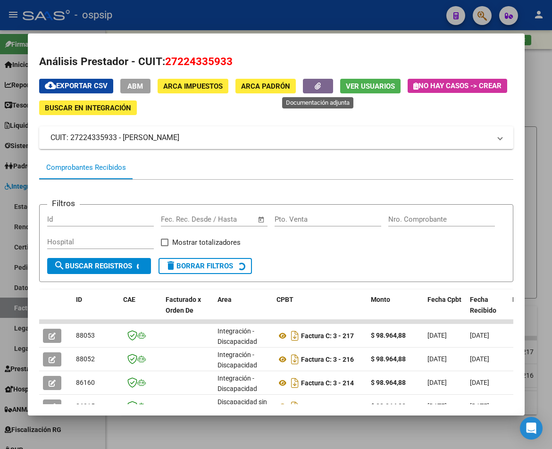
click at [316, 85] on icon "button" at bounding box center [318, 86] width 6 height 7
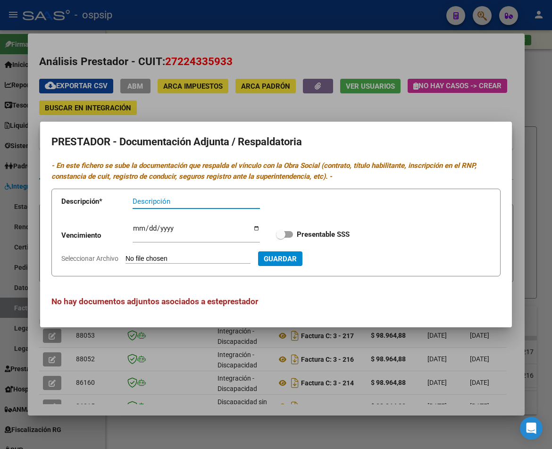
click at [261, 343] on div at bounding box center [276, 224] width 552 height 449
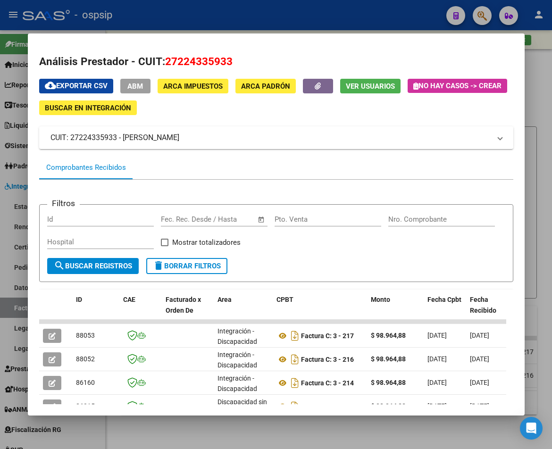
click at [322, 94] on div "cloud_download Exportar CSV ABM ARCA Impuestos ARCA Padrón Ver Usuarios No hay …" at bounding box center [276, 97] width 474 height 36
click at [321, 90] on span "button" at bounding box center [318, 86] width 6 height 8
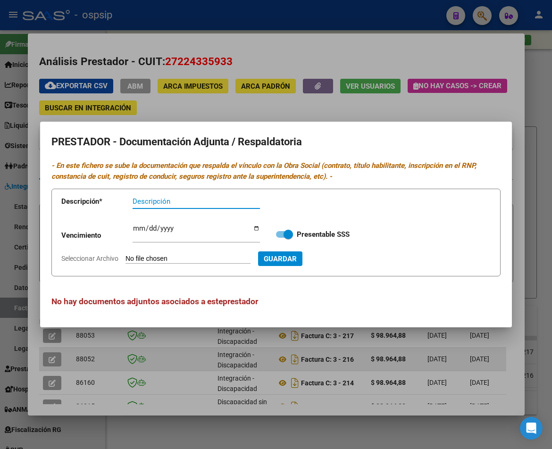
click at [330, 352] on div at bounding box center [276, 224] width 552 height 449
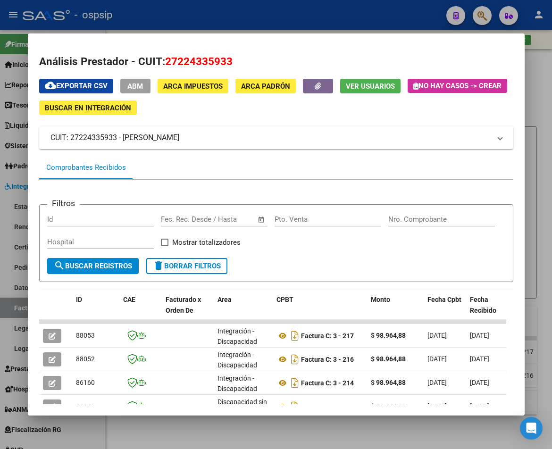
click at [542, 224] on div at bounding box center [276, 224] width 552 height 449
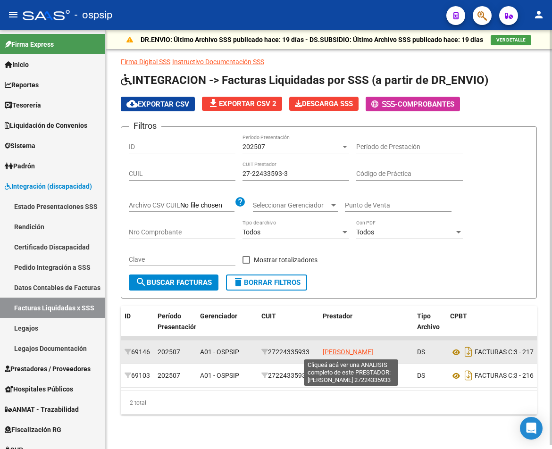
click at [347, 352] on span "[PERSON_NAME]" at bounding box center [348, 352] width 50 height 8
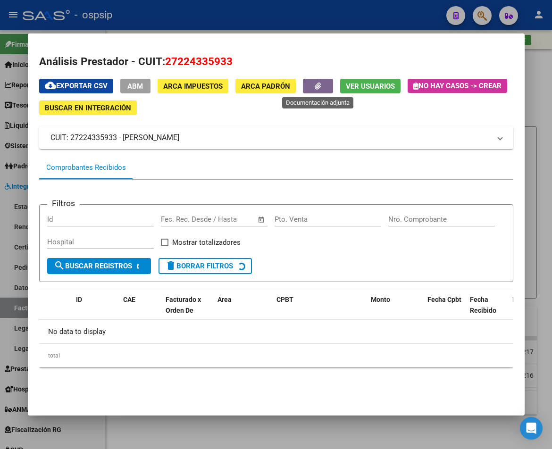
click at [307, 85] on button "button" at bounding box center [318, 86] width 30 height 15
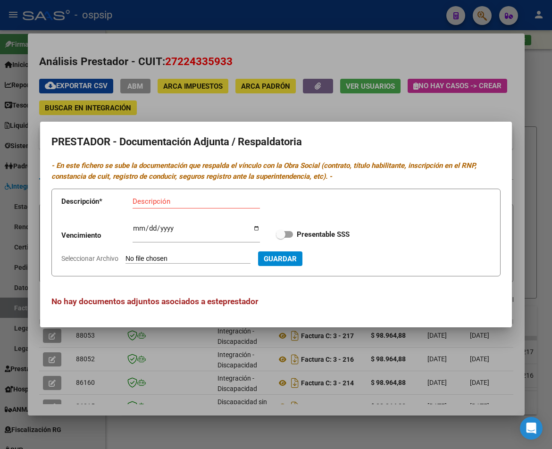
click at [254, 316] on mat-dialog-content "PRESTADOR - Documentación Adjunta / Respaldatoria - En este fichero se sube la …" at bounding box center [276, 224] width 472 height 183
drag, startPoint x: 355, startPoint y: 365, endPoint x: 386, endPoint y: 359, distance: 31.3
click at [362, 365] on div at bounding box center [276, 224] width 552 height 449
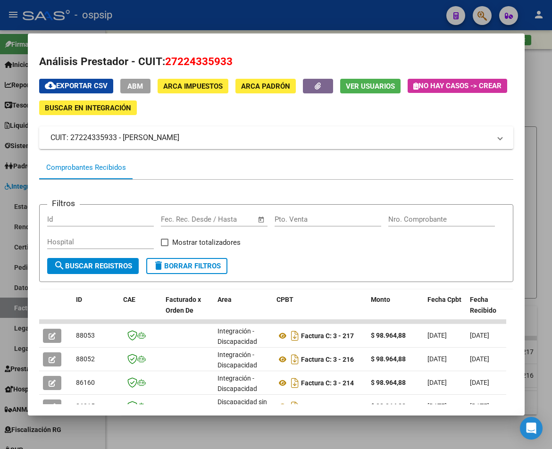
click at [549, 265] on div at bounding box center [276, 224] width 552 height 449
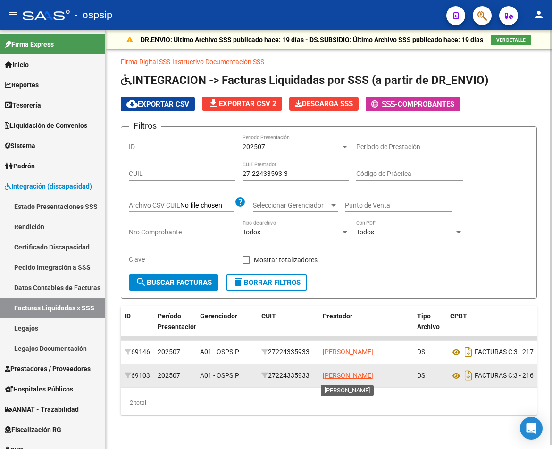
click at [356, 373] on span "[PERSON_NAME]" at bounding box center [348, 376] width 50 height 8
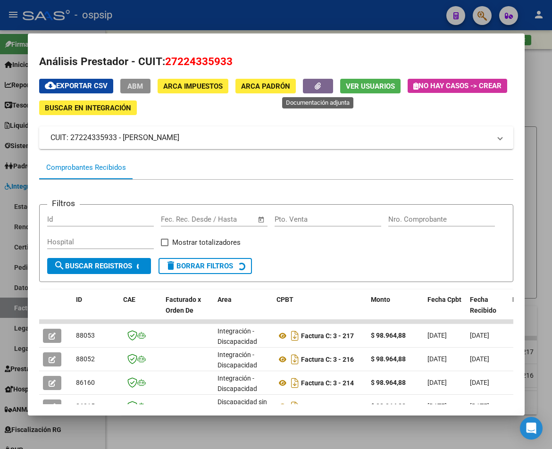
click at [317, 90] on span "button" at bounding box center [318, 86] width 6 height 8
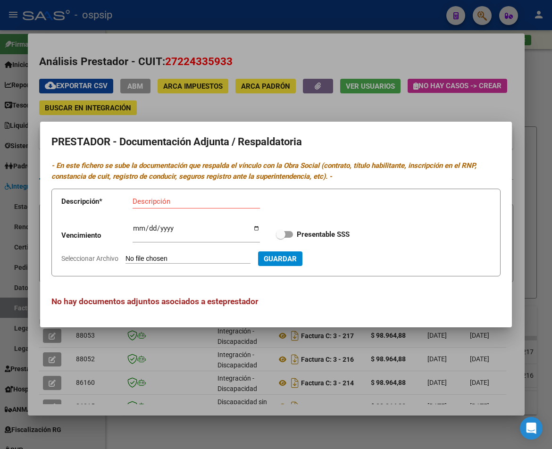
click at [413, 435] on div at bounding box center [276, 224] width 552 height 449
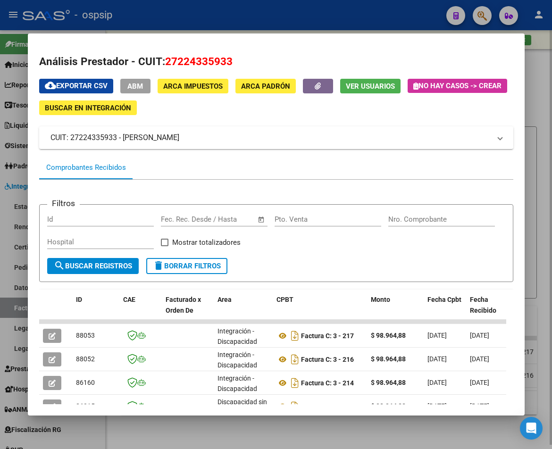
click at [413, 435] on div at bounding box center [276, 224] width 552 height 449
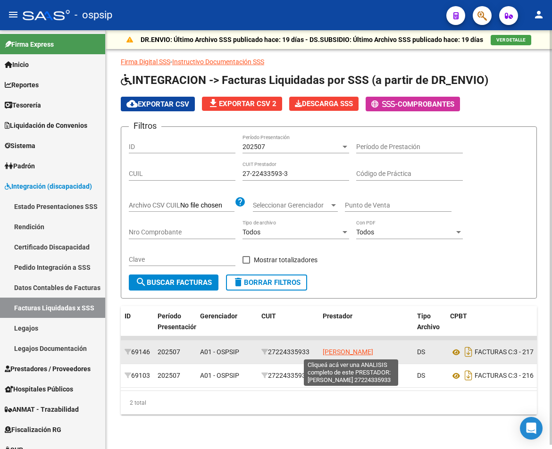
click at [349, 350] on span "[PERSON_NAME]" at bounding box center [348, 352] width 50 height 8
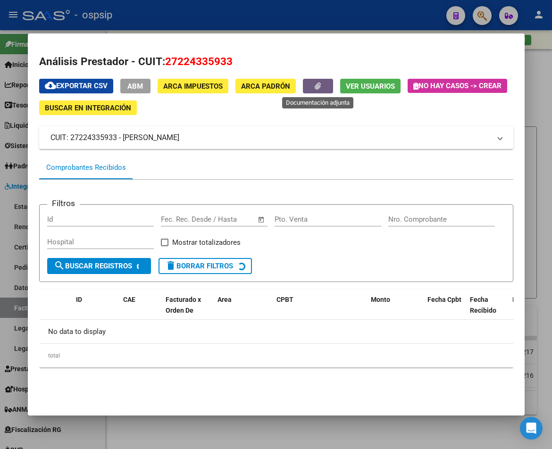
click at [317, 86] on icon "button" at bounding box center [318, 86] width 6 height 7
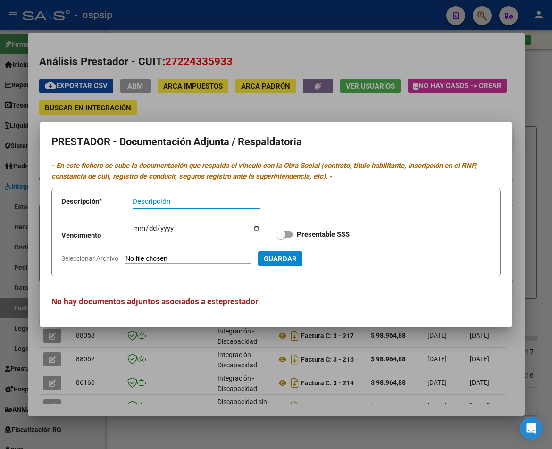
click at [542, 175] on div at bounding box center [276, 224] width 552 height 449
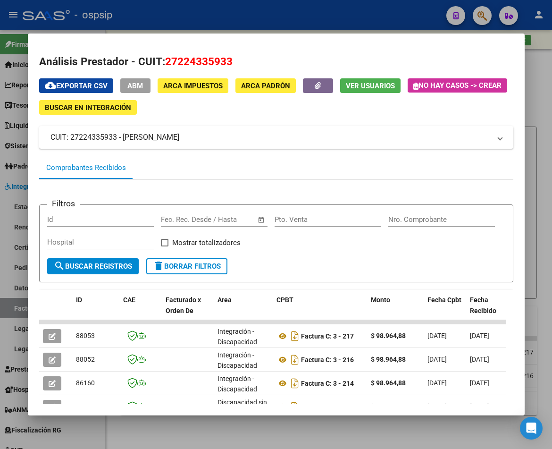
click at [526, 212] on div at bounding box center [276, 224] width 552 height 449
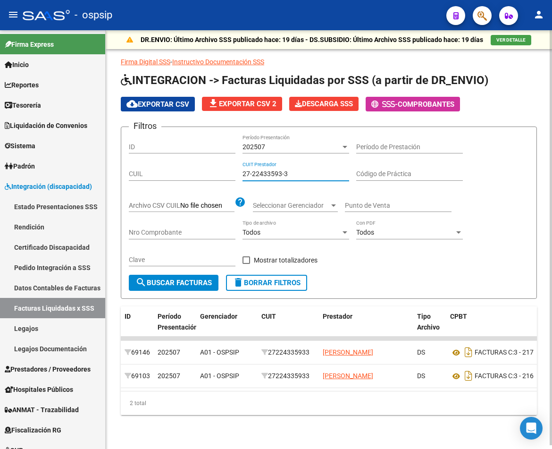
click at [296, 172] on input "27-22433593-3" at bounding box center [295, 174] width 107 height 8
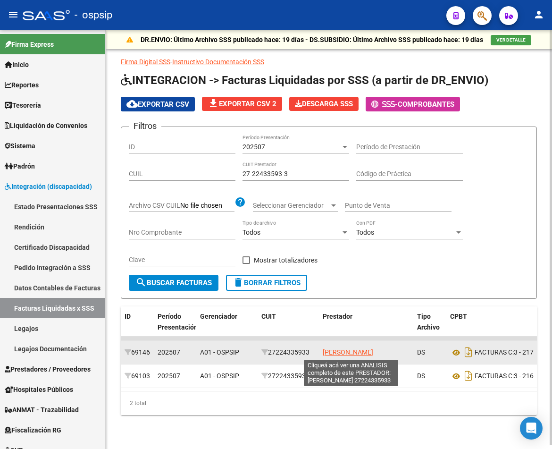
click at [362, 350] on span "[PERSON_NAME]" at bounding box center [348, 352] width 50 height 8
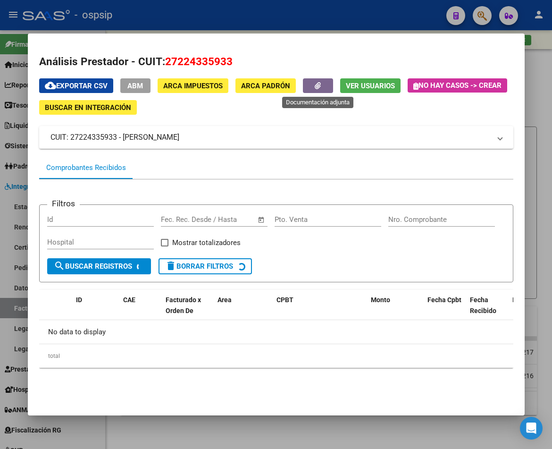
click at [323, 87] on button "button" at bounding box center [318, 85] width 30 height 15
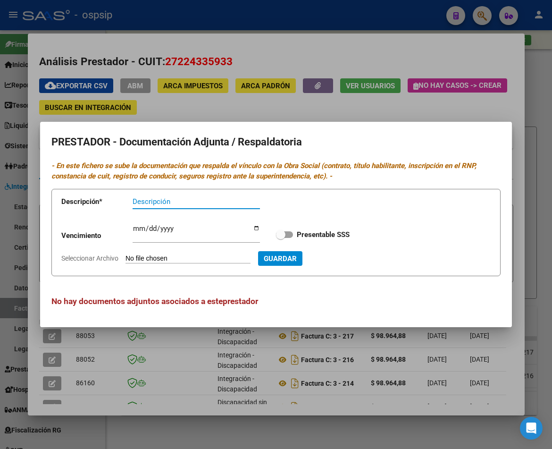
click at [291, 122] on mat-dialog-container "PRESTADOR - Documentación Adjunta / Respaldatoria - En este fichero se sube la …" at bounding box center [276, 224] width 472 height 205
click at [322, 93] on div at bounding box center [276, 224] width 552 height 449
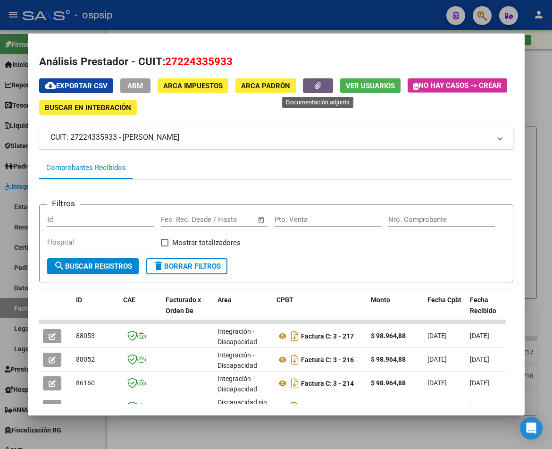
click at [322, 79] on button "button" at bounding box center [318, 85] width 30 height 15
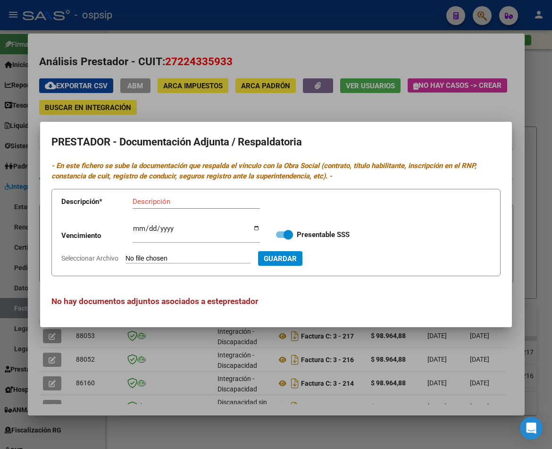
click at [298, 100] on div at bounding box center [276, 224] width 552 height 449
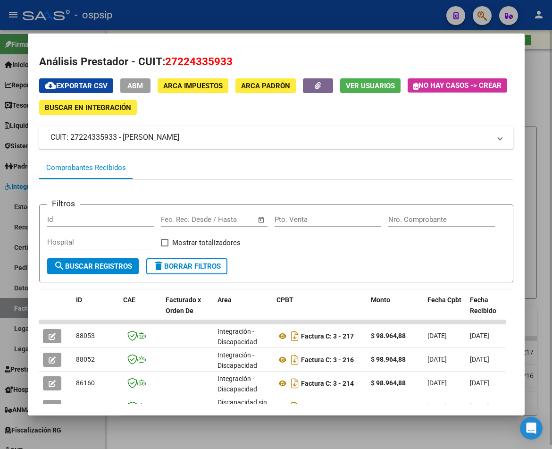
click at [550, 127] on div at bounding box center [276, 224] width 552 height 449
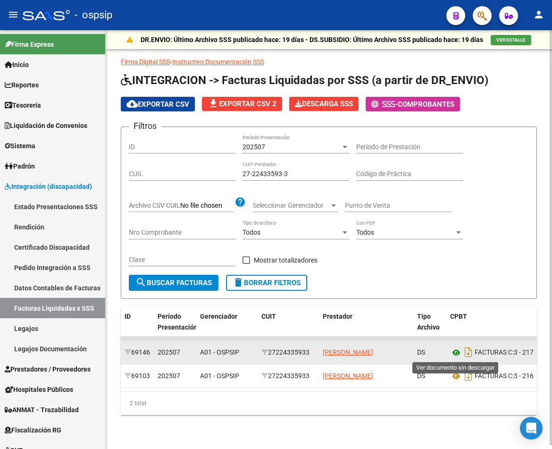
click at [455, 353] on icon at bounding box center [456, 352] width 12 height 11
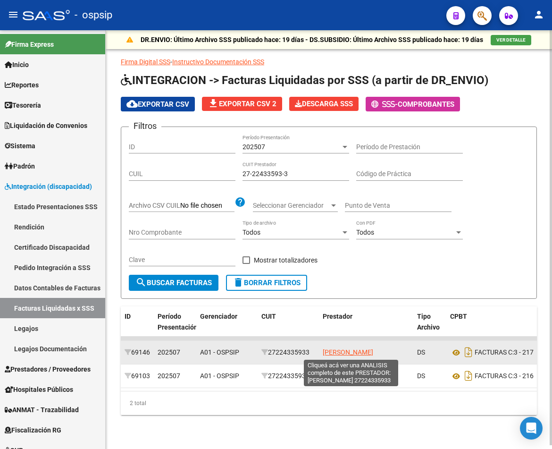
click at [363, 353] on span "[PERSON_NAME]" at bounding box center [348, 352] width 50 height 8
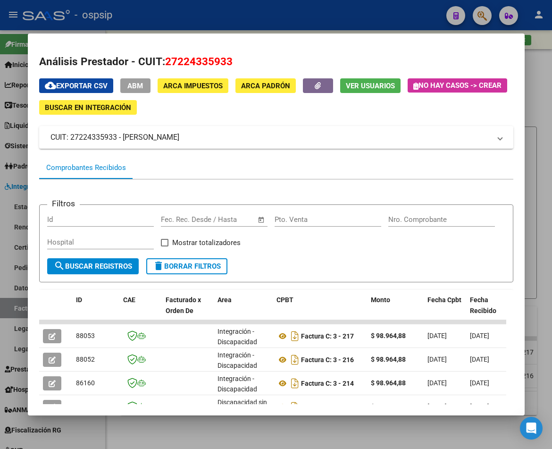
click at [307, 91] on div "cloud_download Exportar CSV ABM ARCA Impuestos ARCA Padrón Ver Usuarios No hay …" at bounding box center [276, 96] width 474 height 36
click at [313, 89] on button "button" at bounding box center [318, 85] width 30 height 15
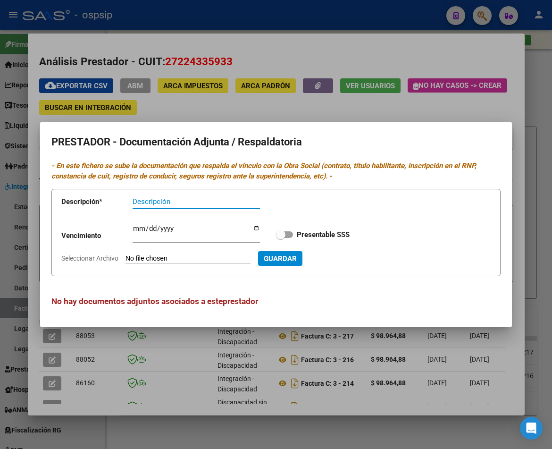
click at [531, 142] on div at bounding box center [276, 224] width 552 height 449
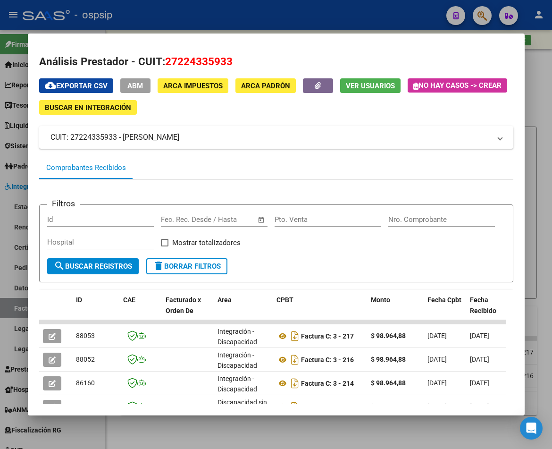
click at [327, 430] on div at bounding box center [276, 224] width 552 height 449
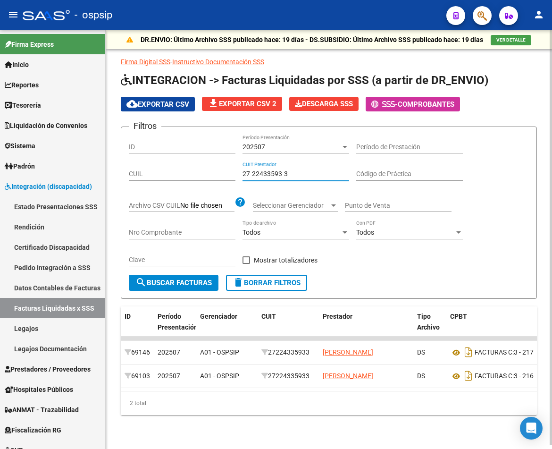
drag, startPoint x: 301, startPoint y: 175, endPoint x: 134, endPoint y: 142, distance: 170.0
click at [86, 159] on mat-sidenav-container "Firma Express Inicio Calendario SSS Instructivos Contacto OS Reportes Tablero d…" at bounding box center [276, 239] width 552 height 418
paste input
type input "27-22433593-3"
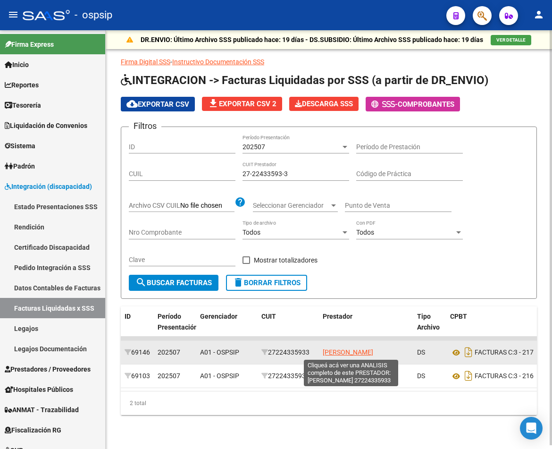
click at [338, 351] on span "[PERSON_NAME]" at bounding box center [348, 352] width 50 height 8
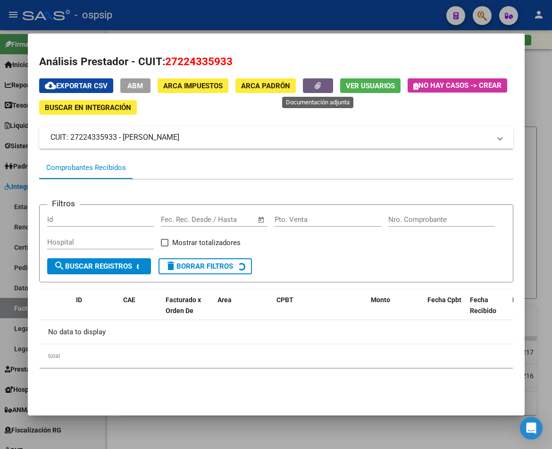
click at [318, 89] on icon "button" at bounding box center [318, 85] width 6 height 7
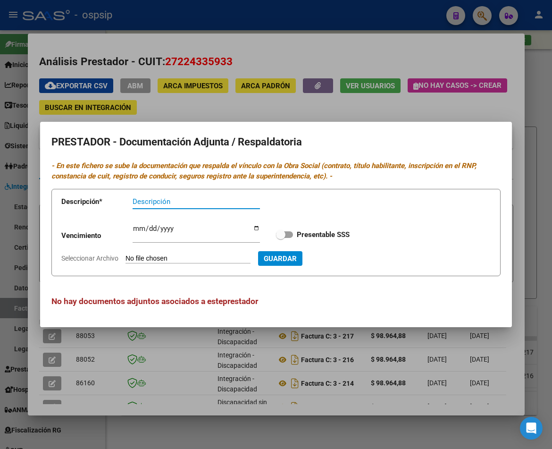
click at [298, 378] on div at bounding box center [276, 224] width 552 height 449
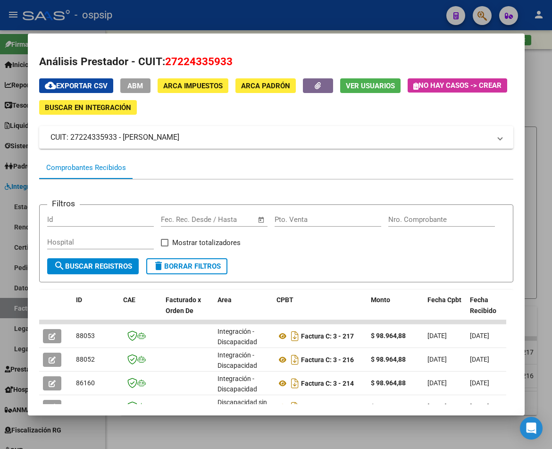
click at [234, 436] on div at bounding box center [276, 224] width 552 height 449
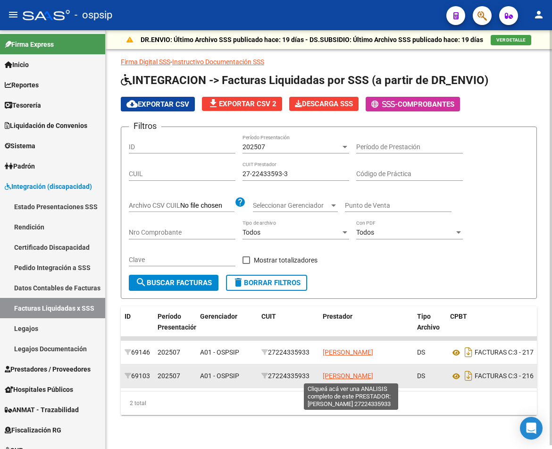
click at [337, 374] on span "[PERSON_NAME]" at bounding box center [348, 376] width 50 height 8
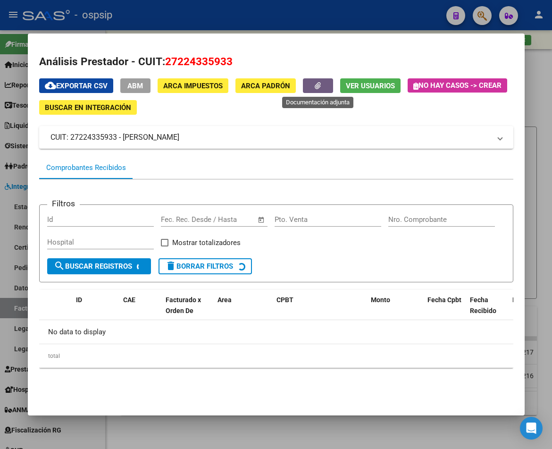
click at [316, 87] on icon "button" at bounding box center [318, 85] width 6 height 7
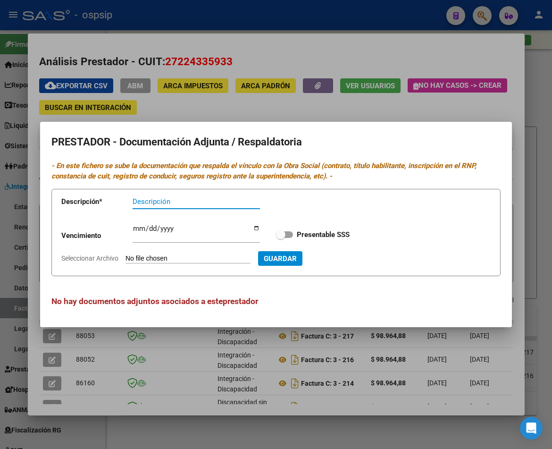
click at [266, 116] on div at bounding box center [276, 224] width 552 height 449
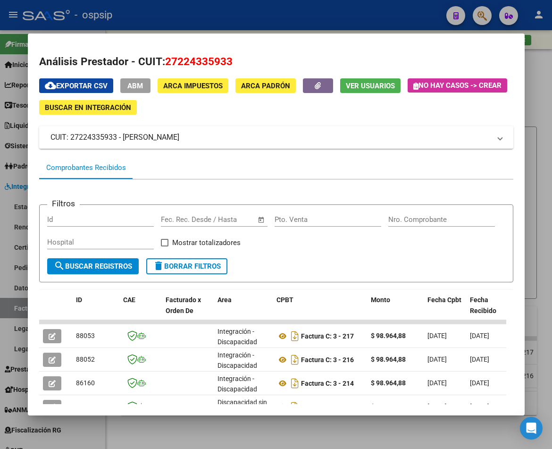
click at [499, 116] on div "cloud_download Exportar CSV ABM ARCA Impuestos ARCA Padrón Ver Usuarios No hay …" at bounding box center [276, 277] width 474 height 398
click at [541, 122] on div at bounding box center [276, 224] width 552 height 449
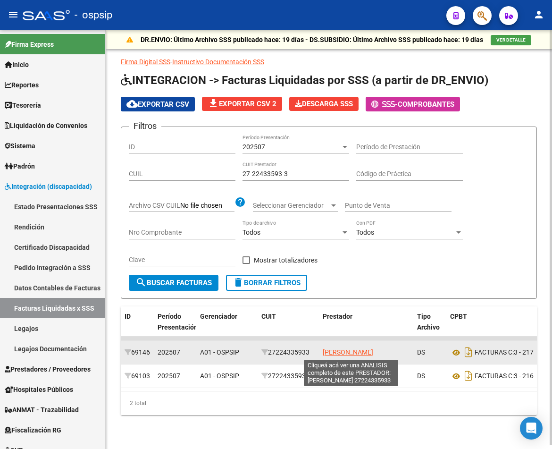
click at [350, 355] on span "[PERSON_NAME]" at bounding box center [348, 352] width 50 height 8
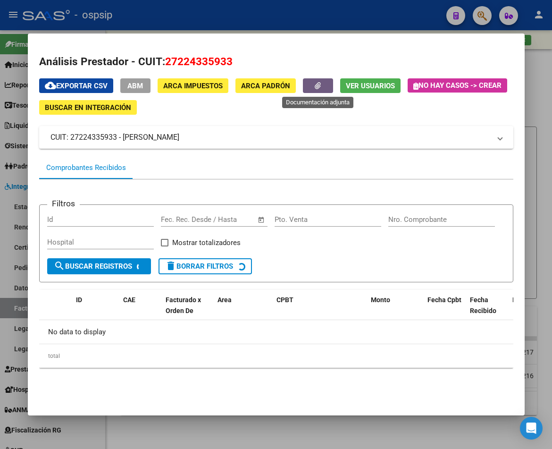
click at [314, 88] on button "button" at bounding box center [318, 85] width 30 height 15
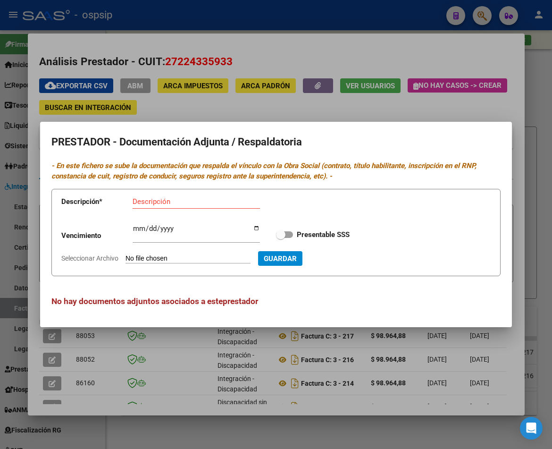
click at [376, 413] on div at bounding box center [276, 224] width 552 height 449
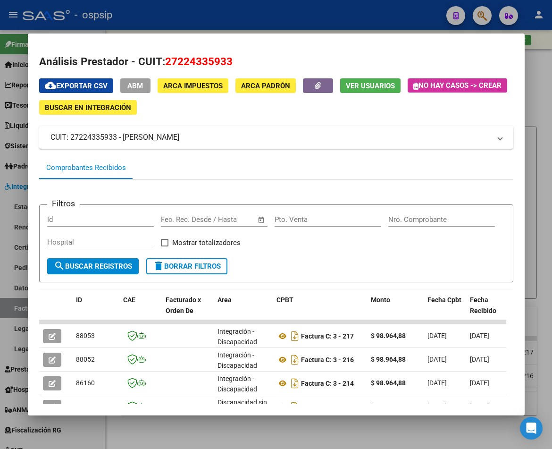
click at [364, 433] on div at bounding box center [276, 224] width 552 height 449
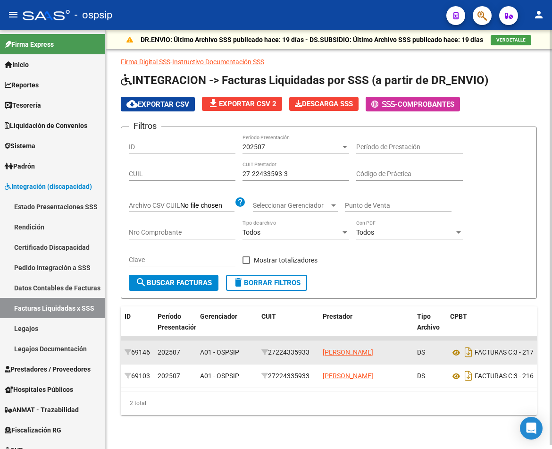
click at [364, 345] on datatable-body-cell "[PERSON_NAME]" at bounding box center [366, 352] width 94 height 23
click at [358, 352] on span "[PERSON_NAME]" at bounding box center [348, 352] width 50 height 8
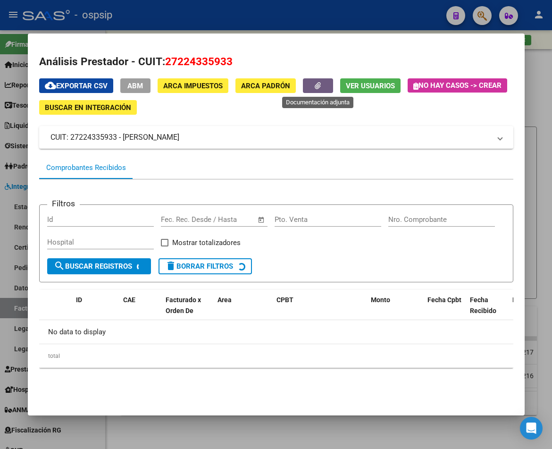
click at [312, 83] on button "button" at bounding box center [318, 85] width 30 height 15
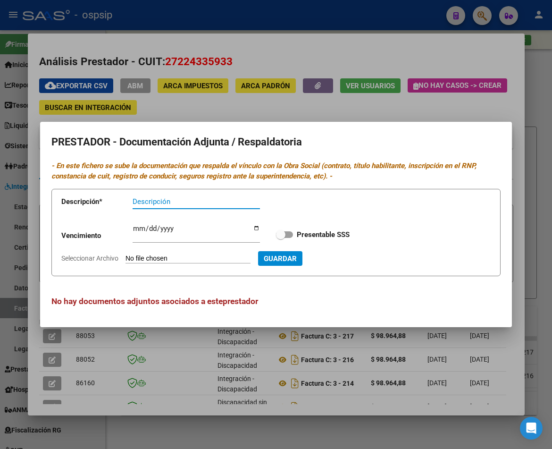
click at [547, 194] on div at bounding box center [276, 224] width 552 height 449
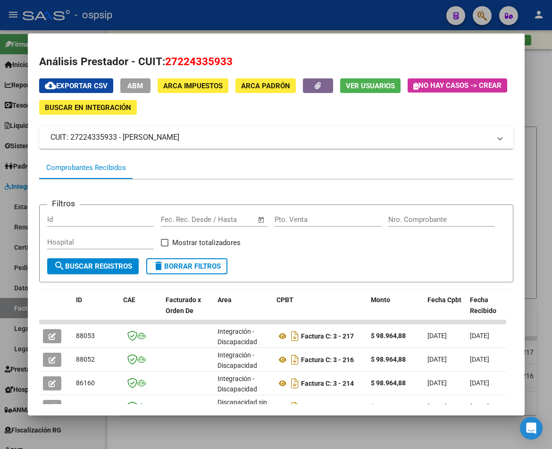
click at [547, 194] on div at bounding box center [276, 224] width 552 height 449
